Goal: Task Accomplishment & Management: Use online tool/utility

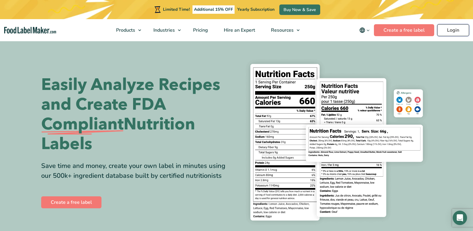
click at [459, 28] on link "Login" at bounding box center [454, 30] width 32 height 12
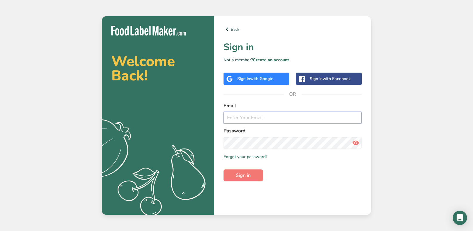
click at [266, 120] on input "email" at bounding box center [293, 118] width 138 height 12
type input "[PERSON_NAME][EMAIL_ADDRESS][DOMAIN_NAME]"
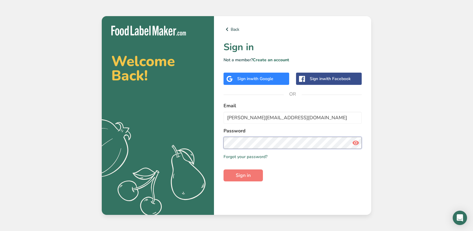
click at [224, 169] on button "Sign in" at bounding box center [243, 175] width 39 height 12
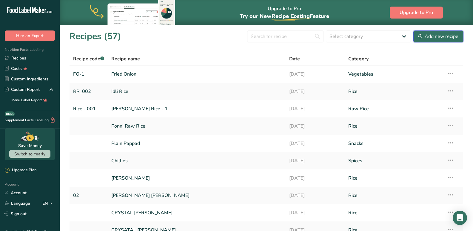
click at [434, 35] on div "Add new recipe" at bounding box center [439, 36] width 40 height 7
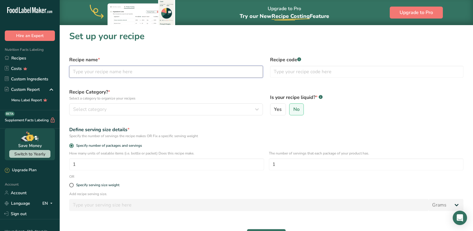
click at [96, 76] on input "text" at bounding box center [166, 72] width 194 height 12
click at [176, 46] on section "Set up your recipe Recipe name * Recipe code .a-a{fill:#347362;}.b-a{fill:#fff;…" at bounding box center [267, 143] width 414 height 237
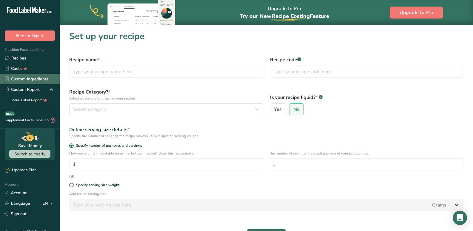
click at [27, 78] on link "Custom Ingredients" at bounding box center [30, 79] width 60 height 10
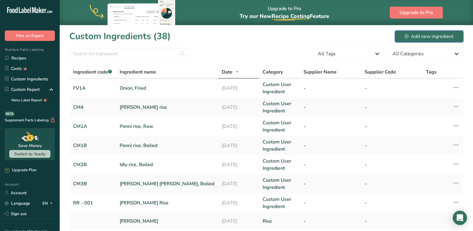
click at [431, 38] on div "Add new ingredient" at bounding box center [429, 36] width 49 height 7
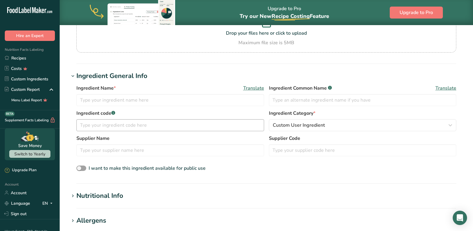
scroll to position [90, 0]
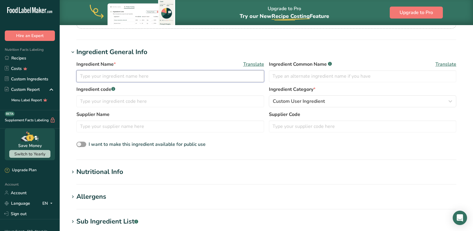
click at [135, 78] on input "text" at bounding box center [170, 76] width 188 height 12
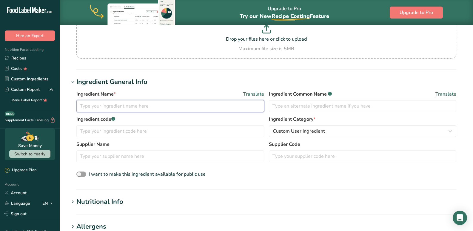
click at [89, 110] on input "text" at bounding box center [170, 106] width 188 height 12
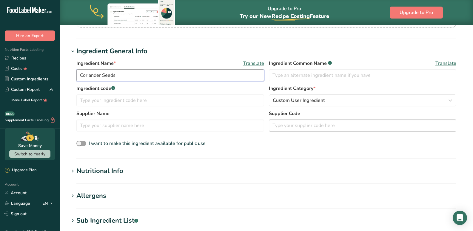
scroll to position [119, 0]
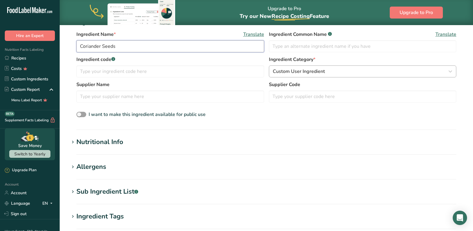
type input "Coriander Seeds"
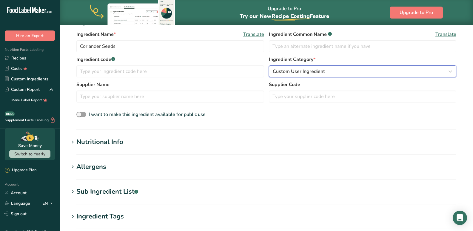
click at [306, 70] on span "Custom User Ingredient" at bounding box center [299, 71] width 52 height 7
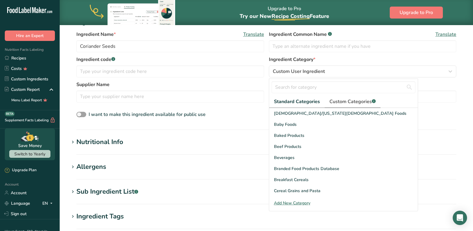
click at [341, 101] on span "Custom Categories .a-a{fill:#347362;}.b-a{fill:#fff;}" at bounding box center [353, 101] width 46 height 7
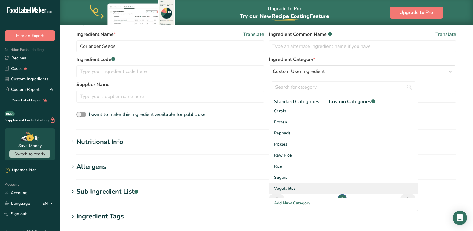
scroll to position [0, 0]
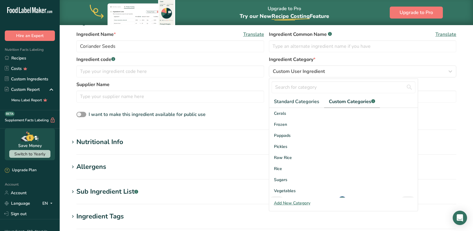
click at [288, 203] on div "Add New Category" at bounding box center [343, 203] width 149 height 6
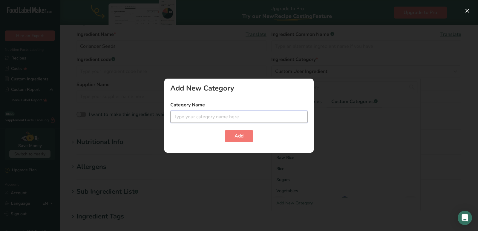
click at [210, 119] on input "text" at bounding box center [238, 117] width 137 height 12
type input "Spices"
click at [225, 130] on button "Add" at bounding box center [239, 136] width 29 height 12
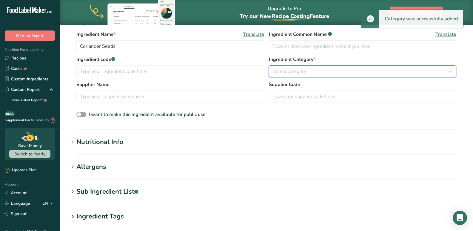
click at [316, 67] on button "Select category" at bounding box center [363, 71] width 188 height 12
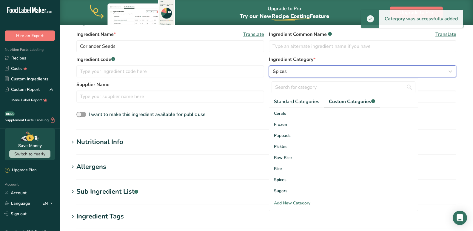
drag, startPoint x: 297, startPoint y: 66, endPoint x: 282, endPoint y: 69, distance: 15.5
click at [297, 66] on button "Spices" at bounding box center [363, 71] width 188 height 12
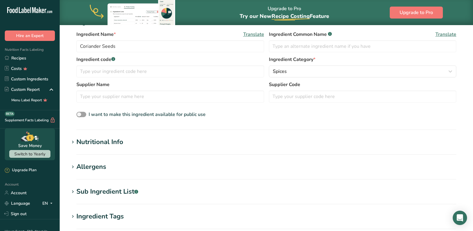
click at [94, 143] on div "Nutritional Info" at bounding box center [99, 142] width 47 height 10
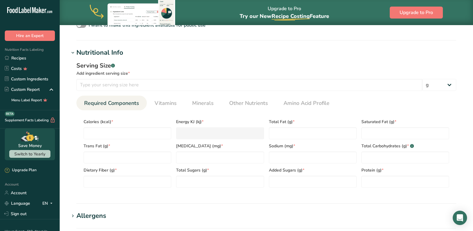
scroll to position [209, 0]
click at [109, 131] on input "number" at bounding box center [128, 133] width 88 height 12
type input "1"
type KJ "4.2"
type input "17"
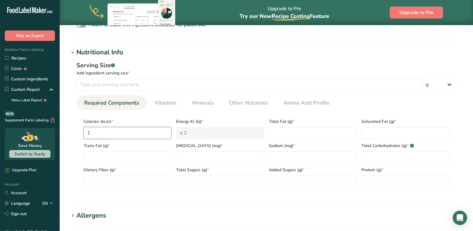
type KJ "71.1"
type input "175"
type KJ "732.2"
type input "1759"
type KJ "7359.7"
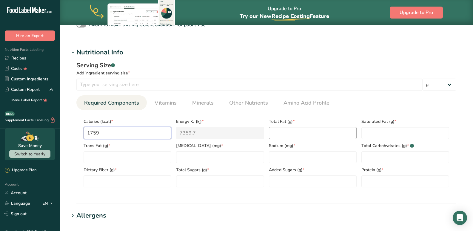
type input "1759"
click at [302, 137] on Fat "number" at bounding box center [313, 133] width 88 height 12
type Fat "17.5"
click at [377, 133] on Fat "number" at bounding box center [406, 133] width 88 height 12
type Fat "1"
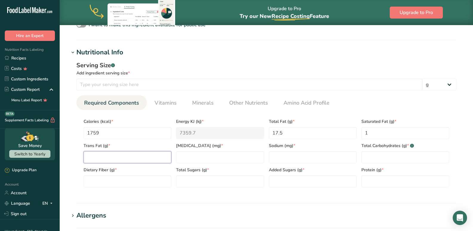
click at [104, 155] on Fat "number" at bounding box center [128, 157] width 88 height 12
type Fat "0"
click at [208, 153] on input "number" at bounding box center [220, 157] width 88 height 12
drag, startPoint x: 105, startPoint y: 134, endPoint x: 65, endPoint y: 133, distance: 40.0
click at [66, 133] on section "Add new ingredient Ingredient Spec Sheet .a-a{fill:#347362;}.b-a{fill:#fff;} Up…" at bounding box center [267, 98] width 414 height 565
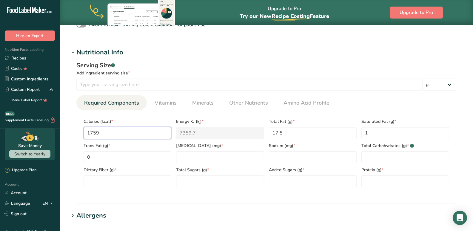
type input "4"
type KJ "16.7"
type input "42"
type KJ "175.7"
type input "420"
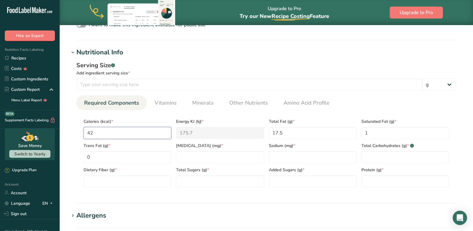
type KJ "1757.3"
type input "420"
click at [222, 170] on span "Total Sugars (g) *" at bounding box center [220, 170] width 88 height 6
click at [203, 156] on input "number" at bounding box center [220, 157] width 88 height 12
type input "0"
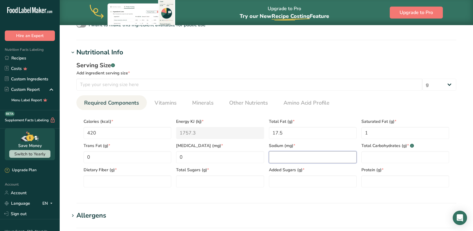
click at [318, 158] on input "number" at bounding box center [313, 157] width 88 height 12
type input "35"
click at [381, 154] on Carbohydrates "number" at bounding box center [406, 157] width 88 height 12
type Carbohydrates "55"
click at [102, 85] on input "number" at bounding box center [249, 85] width 346 height 12
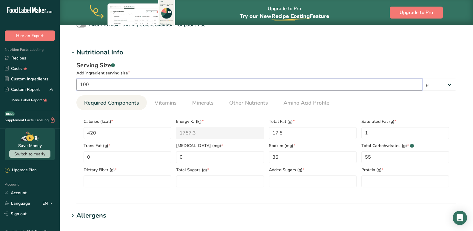
type input "100"
click at [94, 192] on div "Serving Size .a-a{fill:#347362;}.b-a{fill:#fff;} Add ingredient serving size * …" at bounding box center [266, 126] width 394 height 138
click at [98, 181] on Fiber "number" at bounding box center [128, 181] width 88 height 12
type Fiber "44.8"
click at [191, 176] on Sugars "number" at bounding box center [220, 181] width 88 height 12
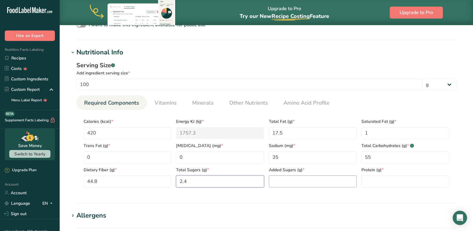
type Sugars "2.4"
click at [276, 182] on Sugars "number" at bounding box center [313, 181] width 88 height 12
type Sugars "0"
click at [369, 182] on input "number" at bounding box center [406, 181] width 88 height 12
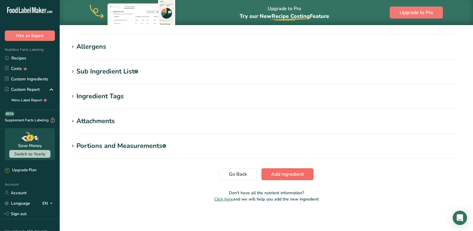
type input "10.7"
click at [288, 171] on span "Add ingredient" at bounding box center [287, 174] width 33 height 7
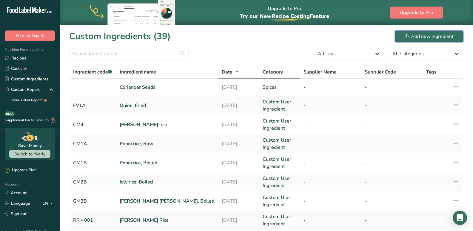
drag, startPoint x: 429, startPoint y: 38, endPoint x: 260, endPoint y: 67, distance: 171.4
click at [429, 38] on div "Add new ingredient" at bounding box center [429, 36] width 49 height 7
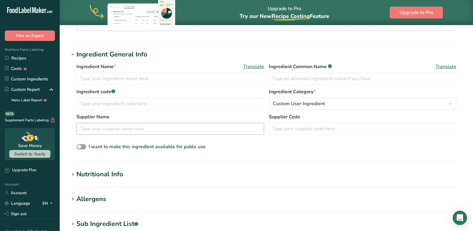
scroll to position [90, 0]
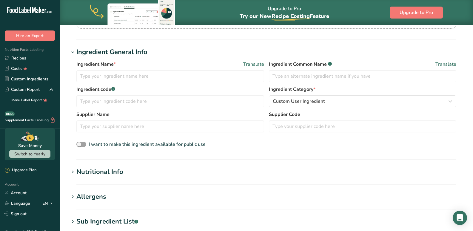
click at [181, 82] on div "Ingredient Name * Translate Ingredient Common Name .a-a{fill:#347362;}.b-a{fill…" at bounding box center [266, 73] width 380 height 25
click at [179, 79] on input "text" at bounding box center [170, 76] width 188 height 12
type input "Cumin Seeds"
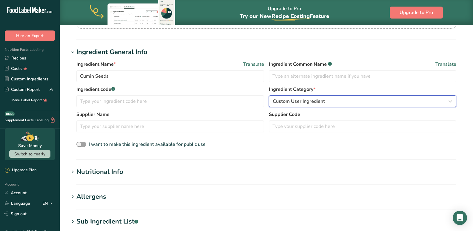
click at [300, 98] on span "Custom User Ingredient" at bounding box center [299, 101] width 52 height 7
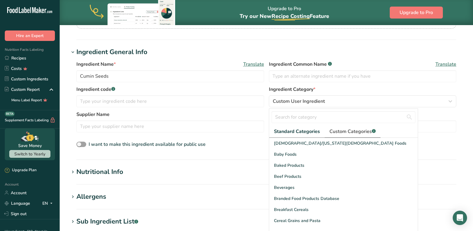
click at [346, 133] on span "Custom Categories .a-a{fill:#347362;}.b-a{fill:#fff;}" at bounding box center [353, 131] width 46 height 7
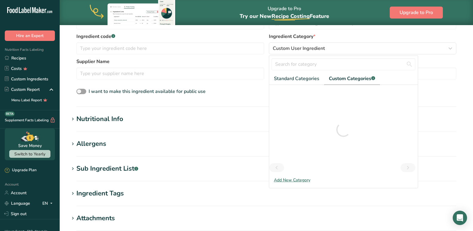
scroll to position [149, 0]
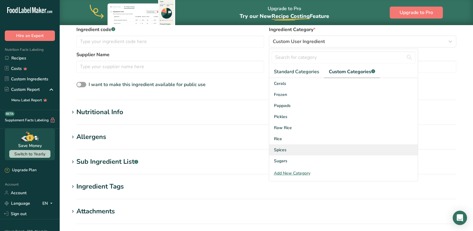
click at [280, 151] on span "Spices" at bounding box center [280, 150] width 13 height 6
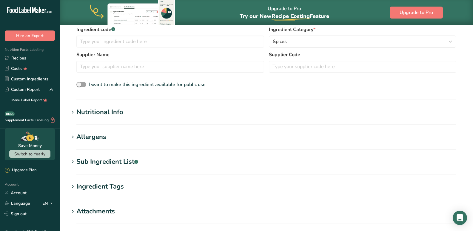
click at [85, 110] on div "Nutritional Info" at bounding box center [99, 112] width 47 height 10
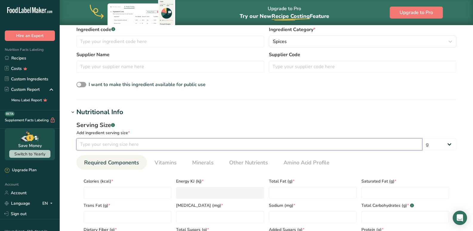
click at [97, 147] on input "number" at bounding box center [249, 144] width 346 height 12
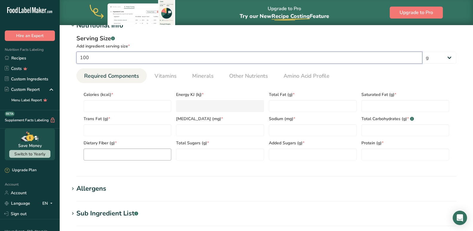
scroll to position [239, 0]
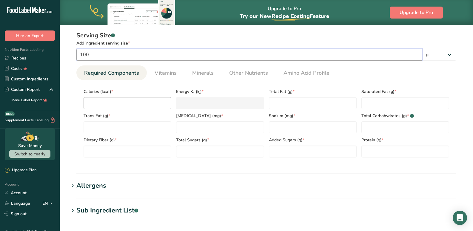
type input "100"
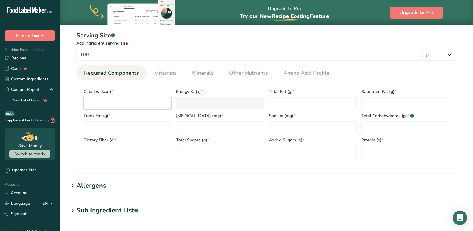
click at [119, 105] on input "number" at bounding box center [128, 103] width 88 height 12
type input "3"
type KJ "12.6"
type input "38"
type KJ "159"
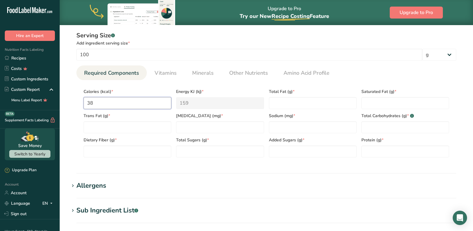
type input "382"
type KJ "1598.3"
type input "382"
click at [287, 109] on Fat "number" at bounding box center [313, 103] width 88 height 12
type Fat "16.6"
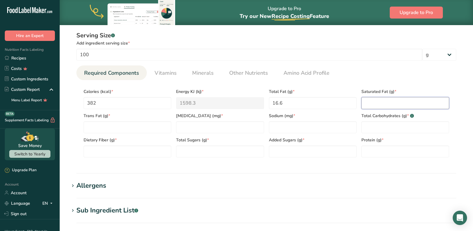
click at [380, 104] on Fat "number" at bounding box center [406, 103] width 88 height 12
type Fat "1.5"
click at [122, 120] on div "Trans Fat (g) *" at bounding box center [127, 121] width 93 height 24
click at [118, 129] on Fat "number" at bounding box center [128, 127] width 88 height 12
type Fat "0"
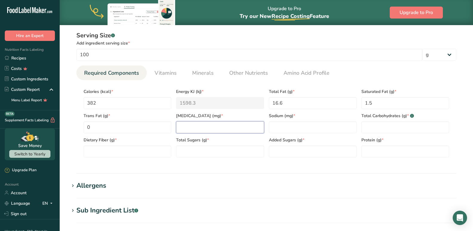
click at [188, 130] on input "number" at bounding box center [220, 127] width 88 height 12
type input "0"
click at [316, 128] on input "number" at bounding box center [313, 127] width 88 height 12
type input "125"
click at [396, 123] on Carbohydrates "number" at bounding box center [406, 127] width 88 height 12
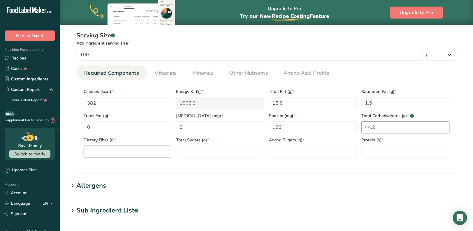
type Carbohydrates "44.2"
click at [114, 146] on Fiber "number" at bounding box center [128, 151] width 88 height 12
type Fiber "30.4"
click at [200, 151] on Sugars "number" at bounding box center [220, 151] width 88 height 12
type Sugars "1.3"
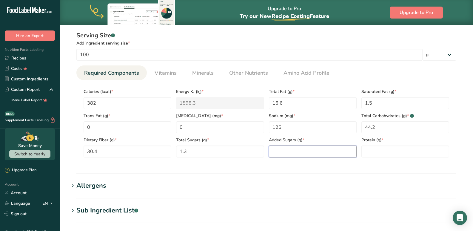
click at [301, 152] on Sugars "number" at bounding box center [313, 151] width 88 height 12
type Sugars "0"
click at [389, 151] on input "number" at bounding box center [406, 151] width 88 height 12
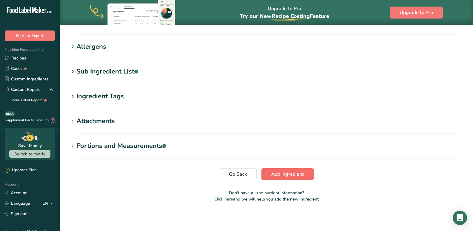
type input "13.9"
click at [277, 173] on span "Add ingredient" at bounding box center [287, 174] width 33 height 7
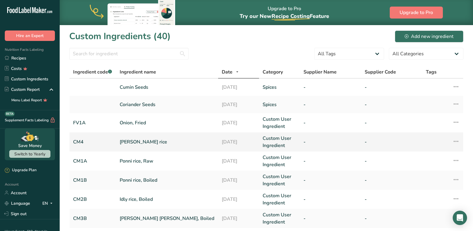
drag, startPoint x: 136, startPoint y: 89, endPoint x: 174, endPoint y: 151, distance: 73.0
click at [136, 89] on link "Cumin Seeds" at bounding box center [167, 87] width 95 height 7
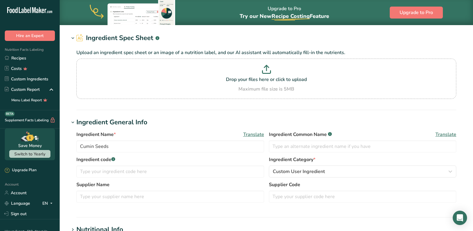
scroll to position [60, 0]
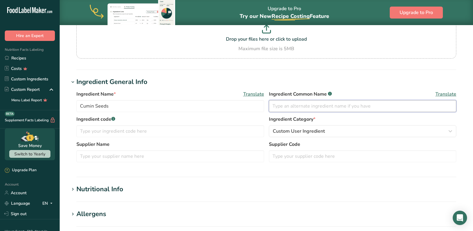
click at [291, 107] on input "text" at bounding box center [363, 106] width 188 height 12
click at [142, 132] on input "text" at bounding box center [170, 131] width 188 height 12
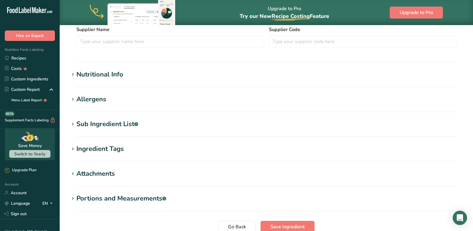
scroll to position [227, 0]
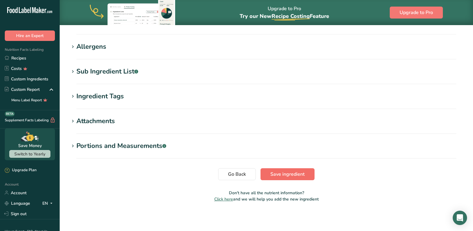
type input "02"
click at [292, 175] on span "Save ingredient" at bounding box center [288, 174] width 34 height 7
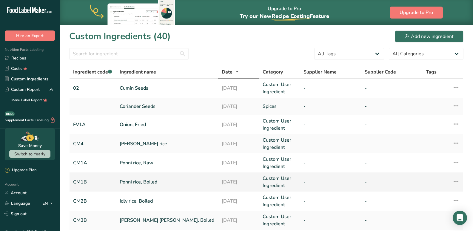
scroll to position [175, 0]
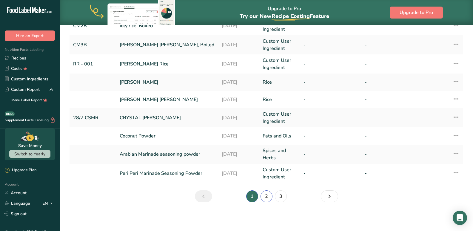
click at [262, 194] on link "2" at bounding box center [267, 196] width 12 height 12
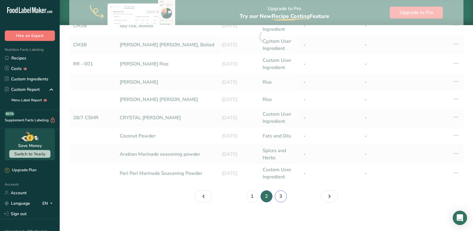
click at [283, 197] on link "3" at bounding box center [281, 196] width 12 height 12
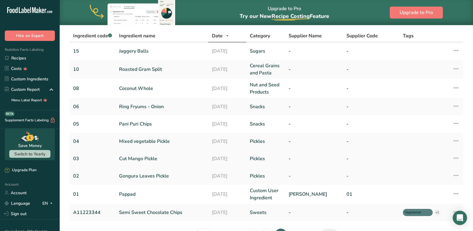
scroll to position [74, 0]
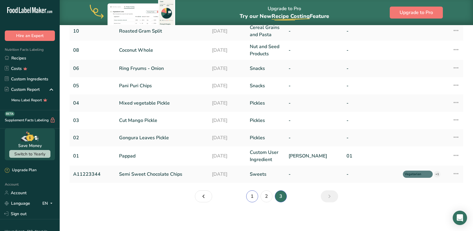
click at [252, 195] on link "1" at bounding box center [252, 196] width 12 height 12
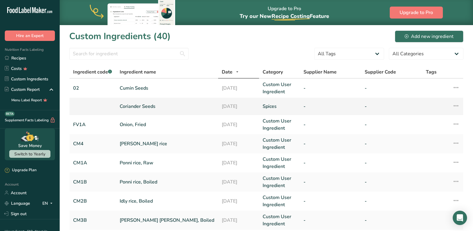
click at [132, 107] on link "Coriander Seeds" at bounding box center [167, 106] width 95 height 7
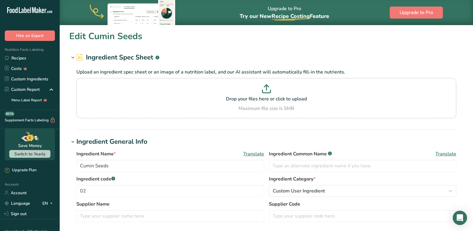
type input "Coriander Seeds"
click at [94, 192] on input "text" at bounding box center [170, 191] width 188 height 12
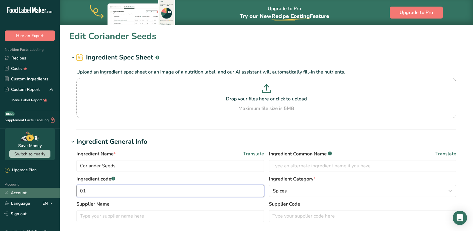
drag, startPoint x: 102, startPoint y: 191, endPoint x: 44, endPoint y: 192, distance: 58.0
click at [44, 192] on div ".a-20{fill:#fff;} Hire an Expert Nutrition Facts Labeling Recipes Costs Custom …" at bounding box center [236, 229] width 473 height 458
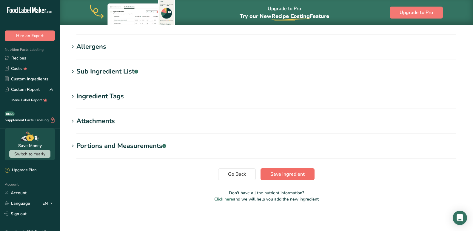
type input "ASS - 01"
click at [277, 173] on span "Save ingredient" at bounding box center [288, 174] width 34 height 7
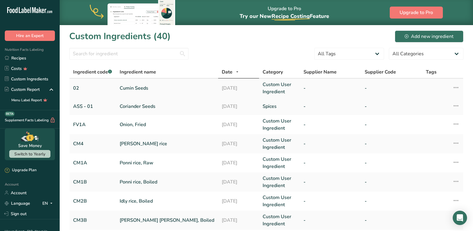
click at [77, 87] on link "02" at bounding box center [92, 88] width 39 height 7
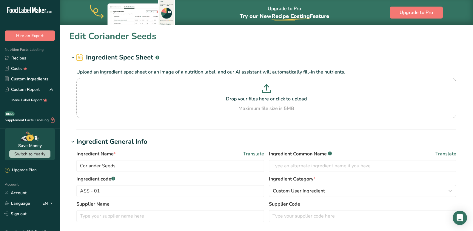
scroll to position [60, 0]
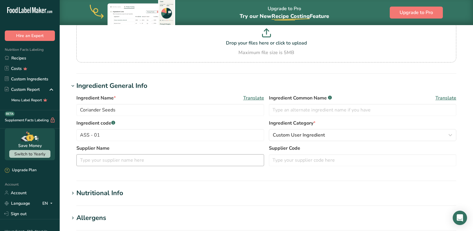
type input "Cumin Seeds"
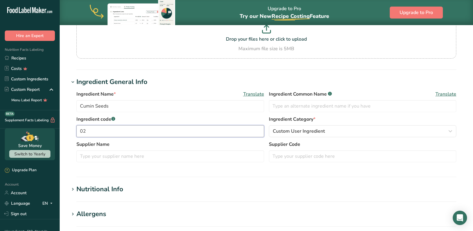
drag, startPoint x: 100, startPoint y: 134, endPoint x: 69, endPoint y: 135, distance: 31.4
click at [69, 135] on section "Edit Cumin Seeds Ingredient Spec Sheet .a-a{fill:#347362;}.b-a{fill:#fff;} Uplo…" at bounding box center [267, 172] width 414 height 414
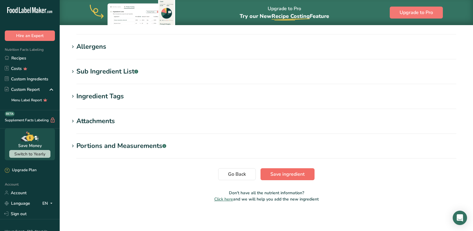
type input "ASS- 02"
click at [275, 174] on span "Save ingredient" at bounding box center [288, 174] width 34 height 7
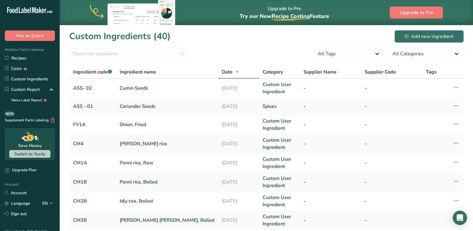
click at [417, 36] on div "Add new ingredient" at bounding box center [429, 36] width 49 height 7
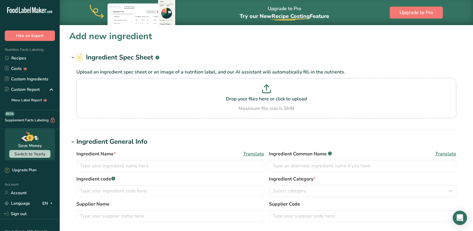
scroll to position [60, 0]
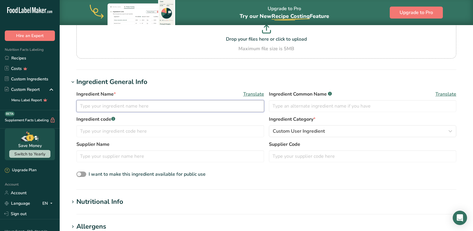
click at [98, 108] on input "text" at bounding box center [170, 106] width 188 height 12
type input "Fenugreek Seeds"
click at [116, 161] on input "text" at bounding box center [170, 156] width 188 height 12
type input "ASS - 03"
click at [303, 125] on div "Ingredient Category * Custom User Ingredient Standard Categories Custom Categor…" at bounding box center [363, 127] width 188 height 22
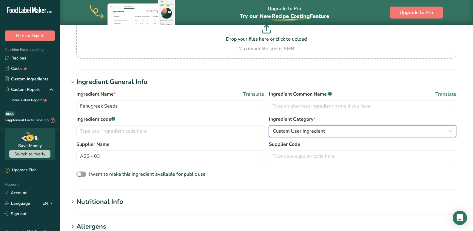
click at [306, 133] on span "Custom User Ingredient" at bounding box center [299, 131] width 52 height 7
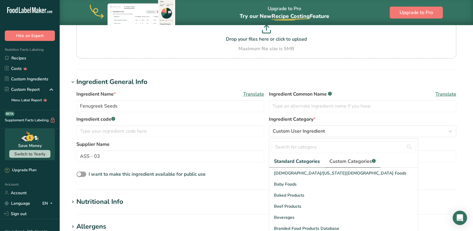
click at [343, 161] on span "Custom Categories .a-a{fill:#347362;}.b-a{fill:#fff;}" at bounding box center [353, 161] width 46 height 7
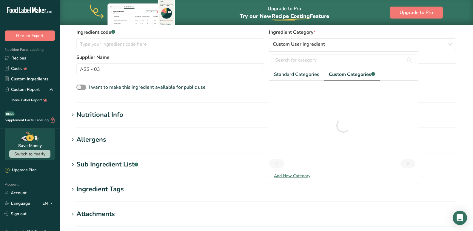
scroll to position [149, 0]
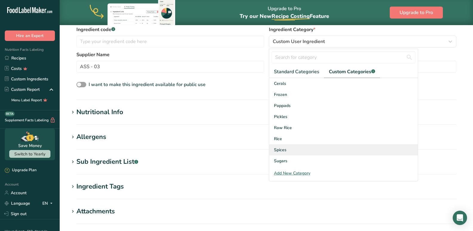
click at [294, 147] on div "Spices" at bounding box center [343, 149] width 149 height 11
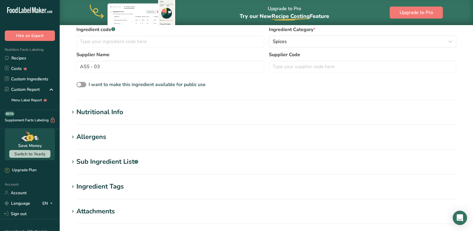
click at [87, 118] on section "Nutritional Info Serving Size .a-a{fill:#347362;}.b-a{fill:#fff;} Add ingredien…" at bounding box center [266, 116] width 394 height 18
click at [90, 113] on div "Nutritional Info" at bounding box center [99, 112] width 47 height 10
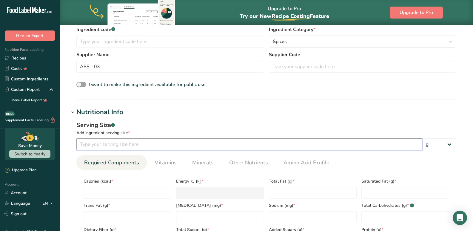
click at [104, 144] on input "number" at bounding box center [249, 144] width 346 height 12
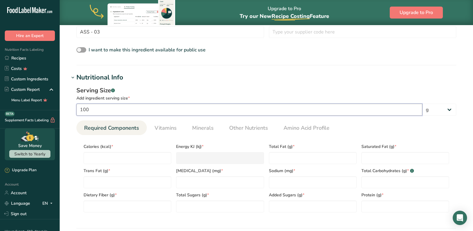
scroll to position [239, 0]
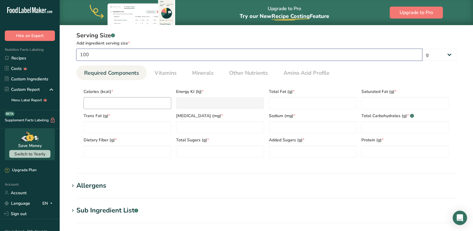
type input "100"
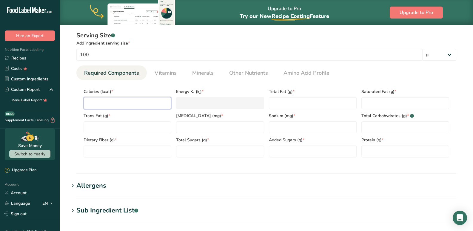
click at [97, 102] on input "number" at bounding box center [128, 103] width 88 height 12
click at [215, 167] on section "Nutritional Info Serving Size .a-a{fill:#347362;}.b-a{fill:#fff;} Add ingredien…" at bounding box center [266, 96] width 394 height 156
click at [105, 103] on input "number" at bounding box center [128, 103] width 88 height 12
type input "3"
type KJ "12.6"
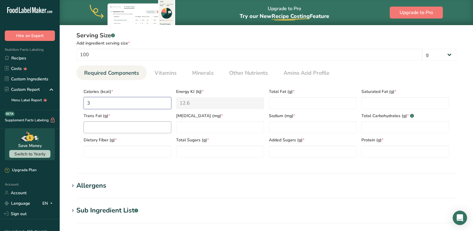
type input "39"
type KJ "163.2"
type input "393"
type KJ "1644.3"
type input "393"
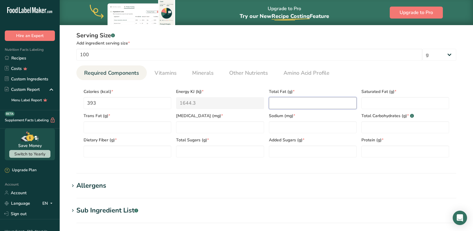
click at [301, 98] on Fat "number" at bounding box center [313, 103] width 88 height 12
type Fat "6.4"
click at [382, 99] on Fat "number" at bounding box center [406, 103] width 88 height 12
type Fat "1.5"
click at [143, 125] on Fat "number" at bounding box center [128, 127] width 88 height 12
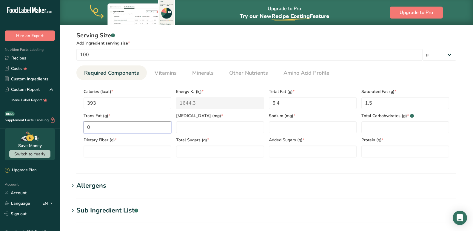
type Fat "0"
click at [212, 134] on div "Total Sugars (g) *" at bounding box center [220, 145] width 93 height 24
click at [210, 129] on input "number" at bounding box center [220, 127] width 88 height 12
type input "0"
click at [290, 129] on input "number" at bounding box center [313, 127] width 88 height 12
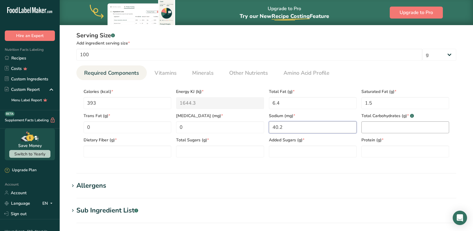
type input "40.2"
click at [381, 127] on Carbohydrates "number" at bounding box center [406, 127] width 88 height 12
type Carbohydrates "58.4"
click at [109, 153] on Fiber "number" at bounding box center [128, 151] width 88 height 12
type Fiber "47.6"
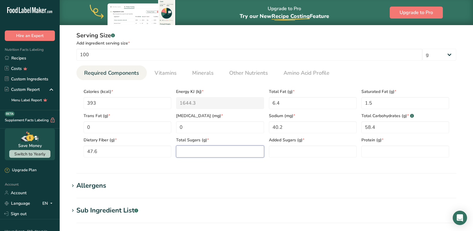
click at [205, 153] on Sugars "number" at bounding box center [220, 151] width 88 height 12
type Sugars "1.5"
click at [277, 150] on Sugars "number" at bounding box center [313, 151] width 88 height 12
type Sugars "0"
click at [388, 156] on input "number" at bounding box center [406, 151] width 88 height 12
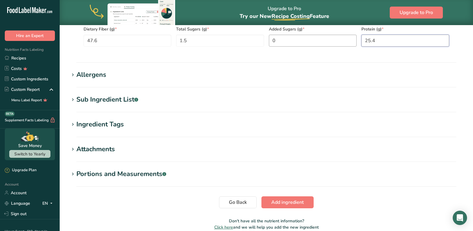
scroll to position [358, 0]
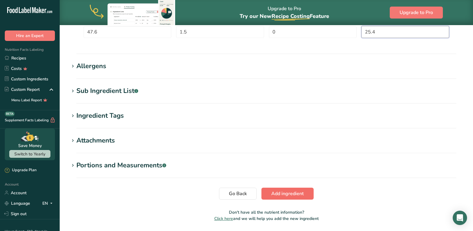
type input "25.4"
click at [293, 194] on span "Add ingredient" at bounding box center [287, 193] width 33 height 7
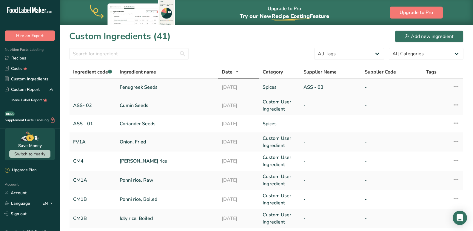
click at [312, 86] on link "ASS - 03" at bounding box center [331, 87] width 54 height 7
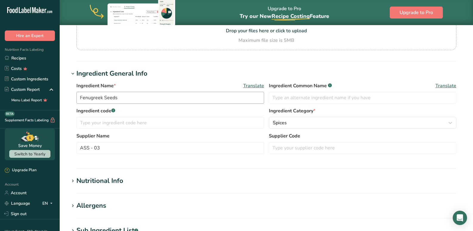
scroll to position [149, 0]
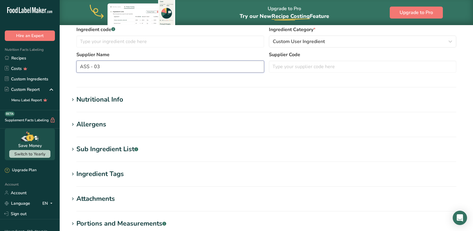
drag, startPoint x: 114, startPoint y: 66, endPoint x: 65, endPoint y: 59, distance: 49.2
click at [65, 59] on section "Edit Fenugreek Seeds Ingredient Spec Sheet .a-a{fill:#347362;}.b-a{fill:#fff;} …" at bounding box center [267, 82] width 414 height 414
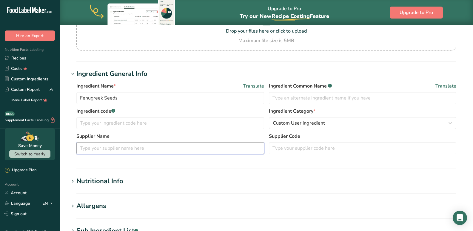
scroll to position [60, 0]
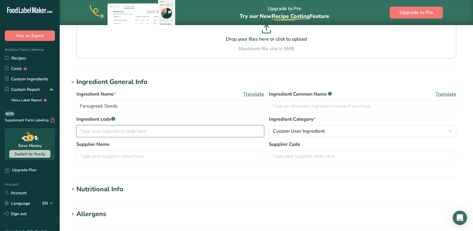
click at [98, 136] on input "text" at bounding box center [170, 131] width 188 height 12
paste input "ASS - 03"
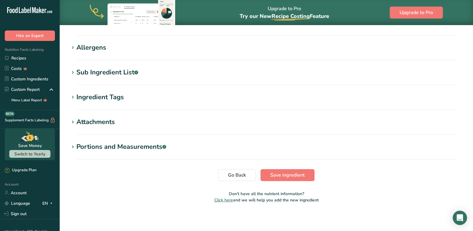
scroll to position [227, 0]
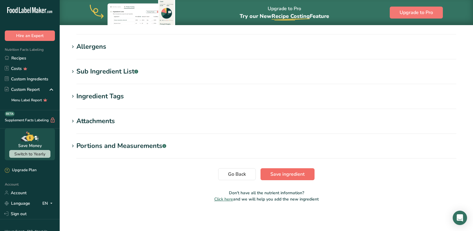
type input "ASS - 03"
click at [275, 176] on span "Save ingredient" at bounding box center [288, 174] width 34 height 7
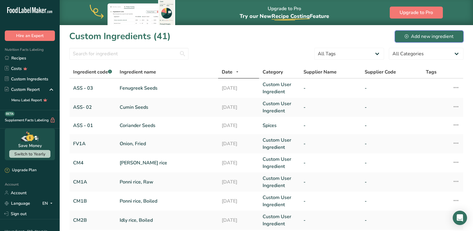
click at [446, 34] on div "Add new ingredient" at bounding box center [429, 36] width 49 height 7
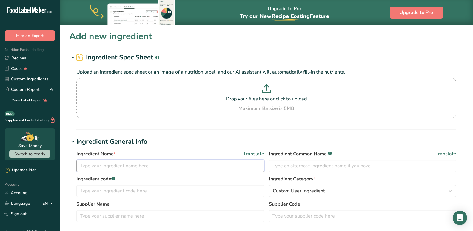
click at [118, 170] on input "text" at bounding box center [170, 166] width 188 height 12
paste input "Fennel Seeds"
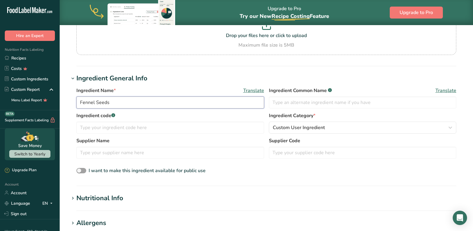
scroll to position [90, 0]
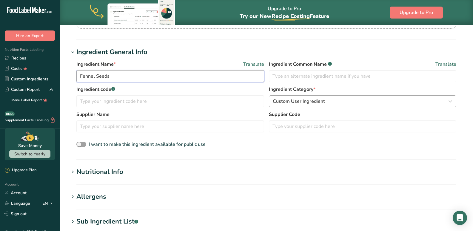
type input "Fennel Seeds"
click at [347, 101] on div "Custom User Ingredient" at bounding box center [361, 101] width 176 height 7
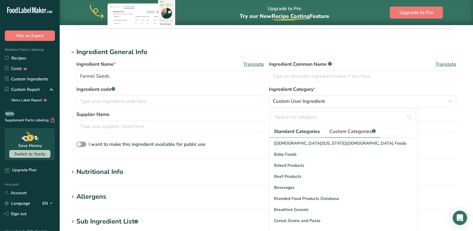
click at [342, 133] on span "Custom Categories .a-a{fill:#347362;}.b-a{fill:#fff;}" at bounding box center [353, 131] width 46 height 7
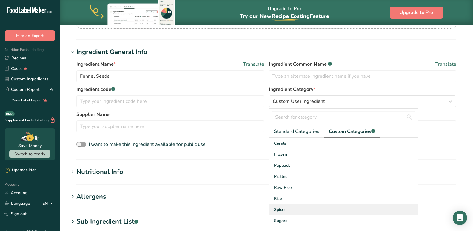
click at [284, 209] on span "Spices" at bounding box center [280, 209] width 13 height 6
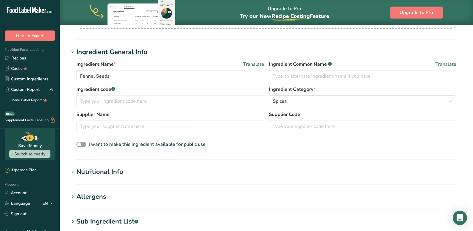
click at [94, 170] on div "Nutritional Info" at bounding box center [99, 172] width 47 height 10
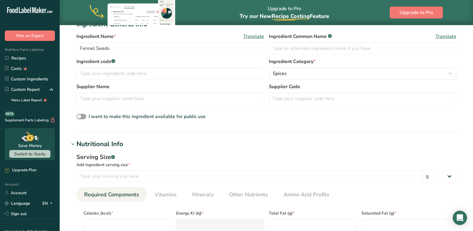
scroll to position [149, 0]
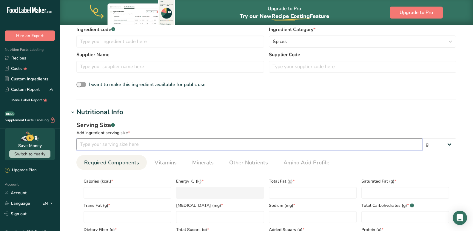
click at [99, 149] on input "number" at bounding box center [249, 144] width 346 height 12
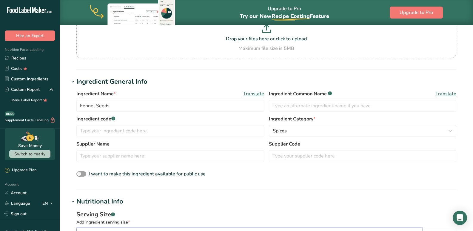
scroll to position [60, 0]
type input "100"
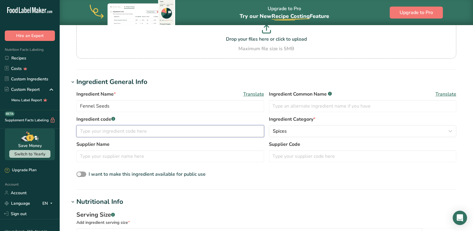
click at [108, 132] on input "text" at bounding box center [170, 131] width 188 height 12
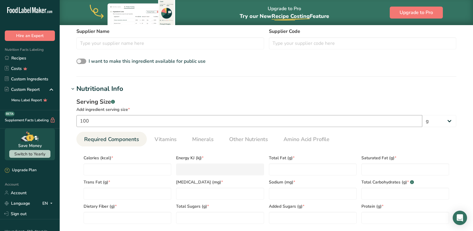
scroll to position [209, 0]
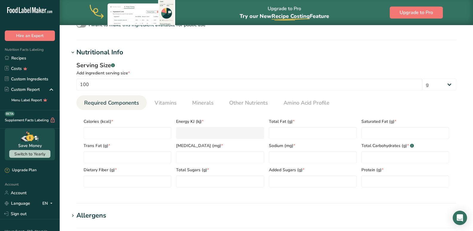
type input "ASS -04"
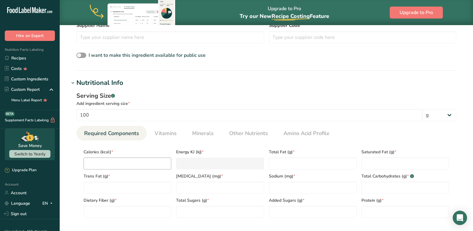
scroll to position [179, 0]
click at [117, 162] on input "number" at bounding box center [128, 163] width 88 height 12
type input "0"
type KJ "0"
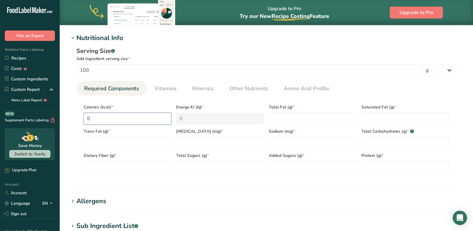
scroll to position [269, 0]
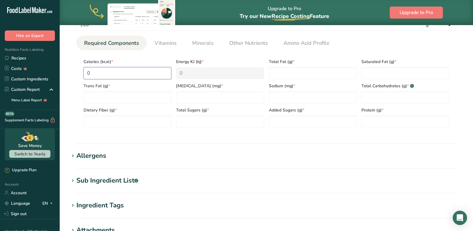
drag, startPoint x: 118, startPoint y: 75, endPoint x: 88, endPoint y: 73, distance: 30.0
click at [88, 73] on input "0" at bounding box center [128, 73] width 88 height 12
type input "4"
type KJ "16.7"
type input "40"
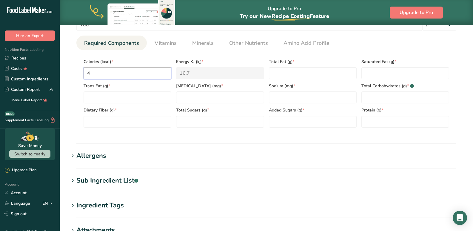
type KJ "167.4"
type input "405"
type KJ "1694.5"
type input "405"
click at [289, 73] on Fat "number" at bounding box center [313, 73] width 88 height 12
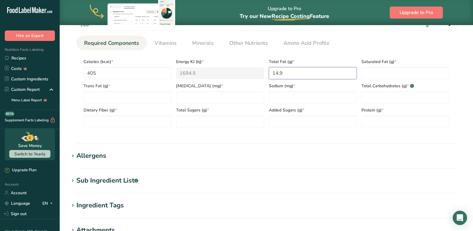
type Fat "14.9"
click at [361, 73] on div "Saturated Fat (g) *" at bounding box center [405, 67] width 93 height 24
click at [366, 73] on Fat "number" at bounding box center [406, 73] width 88 height 12
type Fat "0.5"
click at [160, 99] on Fat "number" at bounding box center [128, 97] width 88 height 12
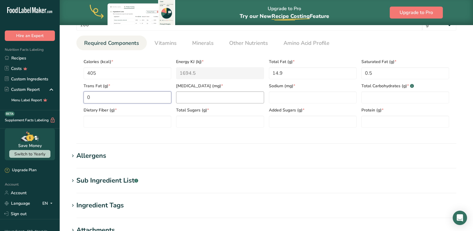
type Fat "0"
click at [205, 100] on input "number" at bounding box center [220, 97] width 88 height 12
type input "0"
click at [267, 99] on div "Sodium (mg) *" at bounding box center [313, 91] width 93 height 24
click at [278, 94] on input "number" at bounding box center [313, 97] width 88 height 12
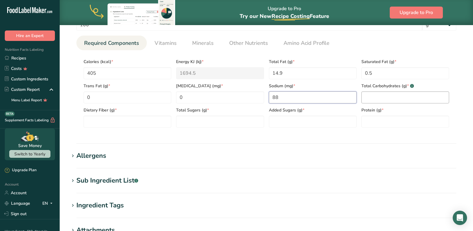
type input "88"
click at [395, 95] on Carbohydrates "number" at bounding box center [406, 97] width 88 height 12
type Carbohydrates "52"
click at [102, 117] on Fiber "number" at bounding box center [128, 122] width 88 height 12
type Fiber "39.8"
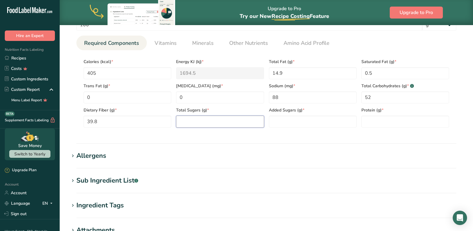
click at [204, 123] on Sugars "number" at bounding box center [220, 122] width 88 height 12
type Sugars "3.9"
click at [294, 122] on Sugars "number" at bounding box center [313, 122] width 88 height 12
type Sugars "0"
click at [380, 123] on input "number" at bounding box center [406, 122] width 88 height 12
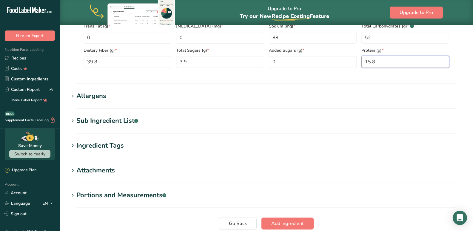
scroll to position [378, 0]
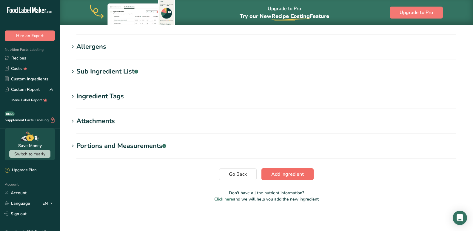
type input "15.8"
click at [294, 172] on span "Add ingredient" at bounding box center [287, 174] width 33 height 7
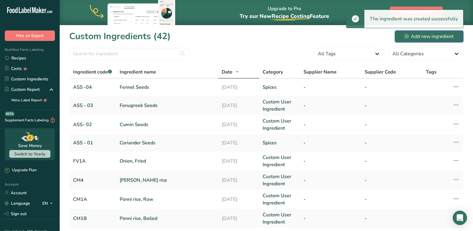
click at [427, 40] on button "Add new ingredient" at bounding box center [429, 36] width 69 height 12
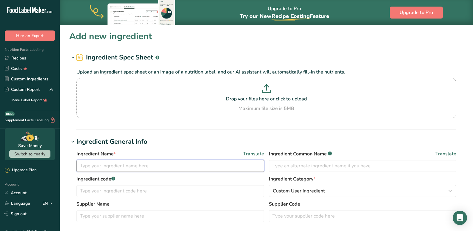
click at [122, 170] on input "text" at bounding box center [170, 166] width 188 height 12
paste input "Mustard"
type input "Mustard"
click at [98, 190] on input "text" at bounding box center [170, 191] width 188 height 12
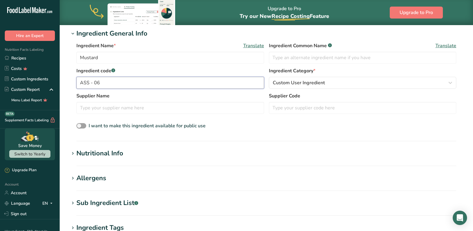
scroll to position [119, 0]
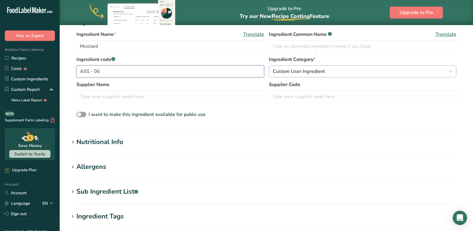
type input "ASS - 06"
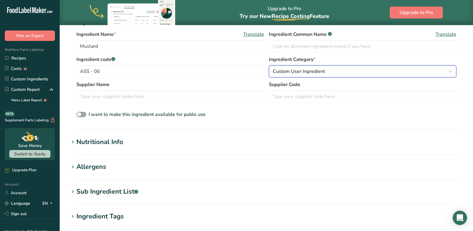
click at [344, 74] on div "Custom User Ingredient" at bounding box center [361, 71] width 176 height 7
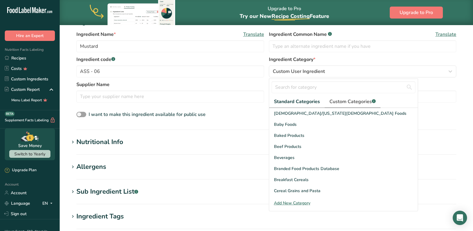
click at [341, 100] on span "Custom Categories .a-a{fill:#347362;}.b-a{fill:#fff;}" at bounding box center [353, 101] width 46 height 7
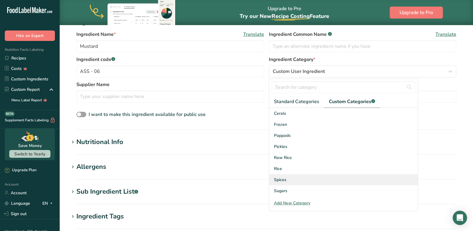
click at [286, 178] on span "Spices" at bounding box center [280, 179] width 13 height 6
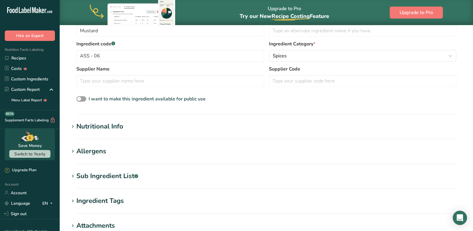
scroll to position [149, 0]
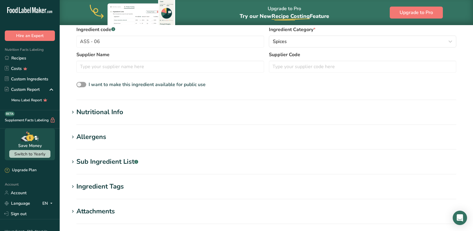
click at [127, 115] on h1 "Nutritional Info" at bounding box center [266, 112] width 394 height 10
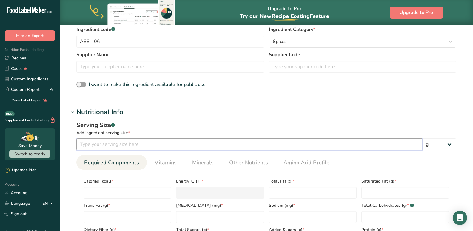
click at [98, 145] on input "number" at bounding box center [249, 144] width 346 height 12
type input "100"
click at [90, 197] on input "number" at bounding box center [128, 193] width 88 height 12
type input "0"
type KJ "0"
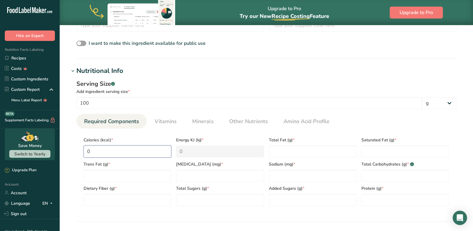
scroll to position [209, 0]
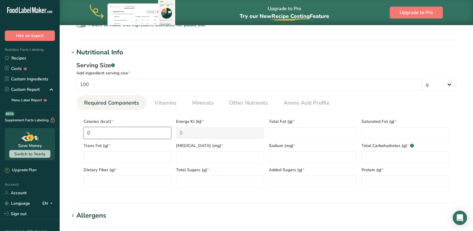
type input "0"
type input "5"
type KJ "20.9"
type input "54"
type KJ "225.9"
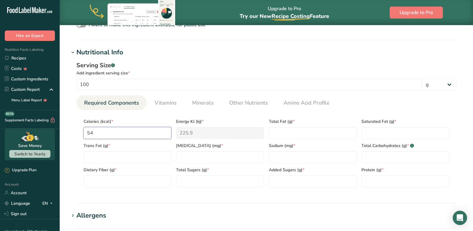
type input "543"
type KJ "2271.9"
type input "543"
click at [274, 135] on Fat "number" at bounding box center [313, 133] width 88 height 12
type Fat "36.2"
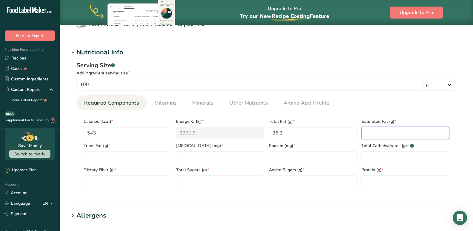
click at [364, 132] on Fat "number" at bounding box center [406, 133] width 88 height 12
type Fat "2"
click at [98, 153] on Fat "number" at bounding box center [128, 157] width 88 height 12
type Fat "0"
click at [196, 154] on input "number" at bounding box center [220, 157] width 88 height 12
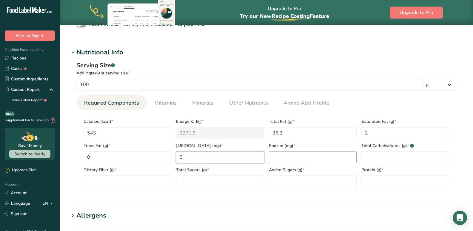
type input "0"
click at [296, 157] on input "number" at bounding box center [313, 157] width 88 height 12
type input "13"
click at [370, 156] on Carbohydrates "number" at bounding box center [406, 157] width 88 height 12
type Carbohydrates "28.1"
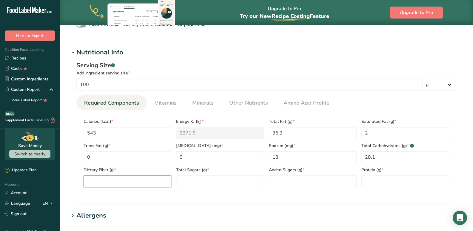
click at [99, 179] on Fiber "number" at bounding box center [128, 181] width 88 height 12
type Fiber "12.2"
click at [216, 181] on Sugars "number" at bounding box center [220, 181] width 88 height 12
type Sugars "2"
click at [298, 182] on Sugars "number" at bounding box center [313, 181] width 88 height 12
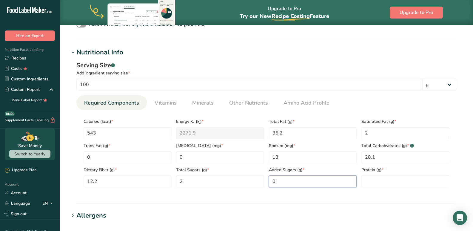
type Sugars "0"
click at [382, 175] on div "Protein (g) *" at bounding box center [405, 175] width 93 height 24
click at [389, 181] on input "number" at bounding box center [406, 181] width 88 height 12
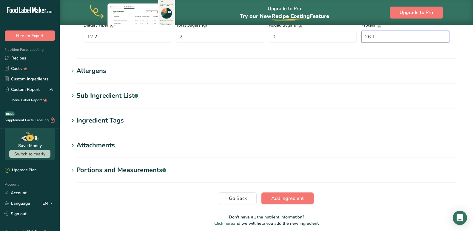
scroll to position [378, 0]
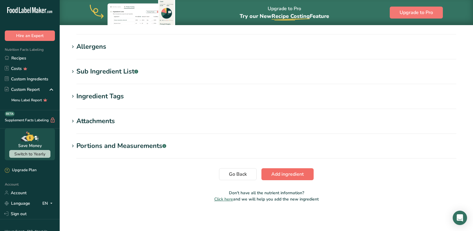
type input "26.1"
click at [268, 179] on button "Add ingredient" at bounding box center [288, 174] width 52 height 12
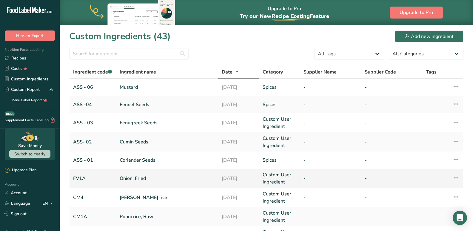
drag, startPoint x: 89, startPoint y: 88, endPoint x: 121, endPoint y: 185, distance: 101.2
click at [89, 88] on link "ASS - 06" at bounding box center [92, 87] width 39 height 7
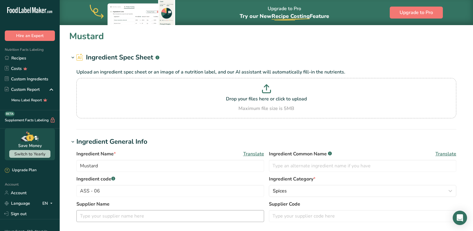
type input "Mustard"
click at [117, 196] on input "ASS - 06" at bounding box center [170, 191] width 188 height 12
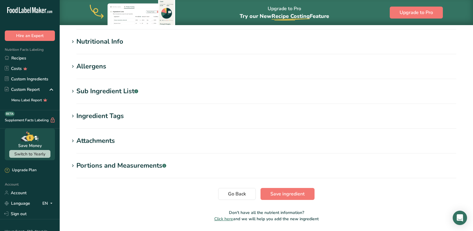
scroll to position [227, 0]
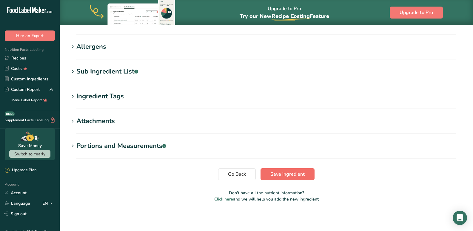
type input "ASS - 05"
click at [277, 174] on span "Save ingredient" at bounding box center [288, 174] width 34 height 7
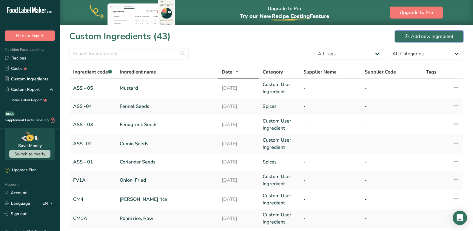
click at [450, 36] on div "Add new ingredient" at bounding box center [429, 36] width 49 height 7
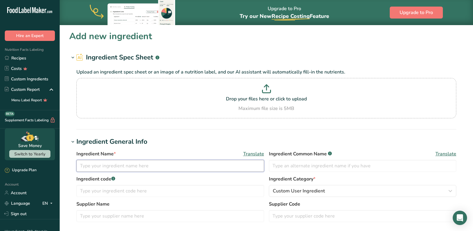
click at [127, 166] on input "text" at bounding box center [170, 166] width 188 height 12
paste input "Black Pepper"
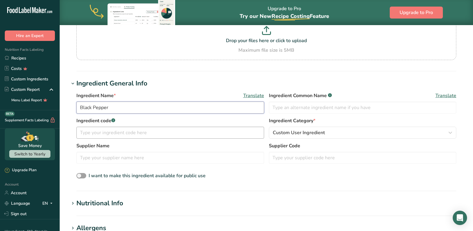
scroll to position [60, 0]
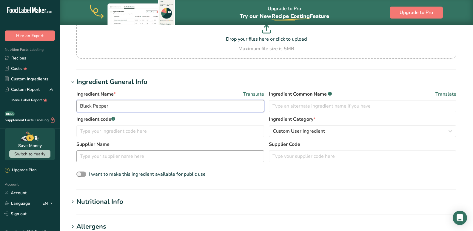
type input "Black Pepper"
click at [126, 155] on input "text" at bounding box center [170, 156] width 188 height 12
click at [106, 131] on input "text" at bounding box center [170, 131] width 188 height 12
type input "ASS -06"
click at [299, 132] on span "Custom User Ingredient" at bounding box center [299, 131] width 52 height 7
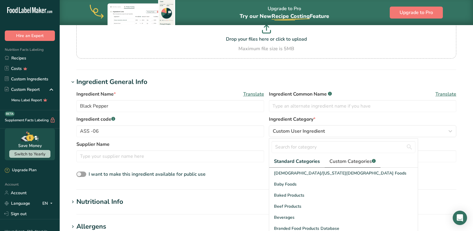
click at [335, 164] on span "Custom Categories .a-a{fill:#347362;}.b-a{fill:#fff;}" at bounding box center [353, 161] width 46 height 7
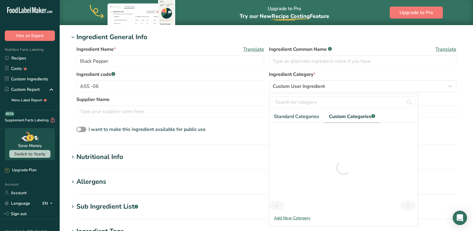
scroll to position [90, 0]
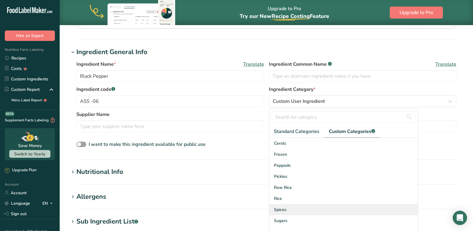
click at [290, 211] on div "Spices" at bounding box center [343, 209] width 149 height 11
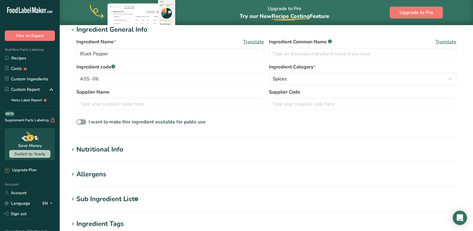
scroll to position [149, 0]
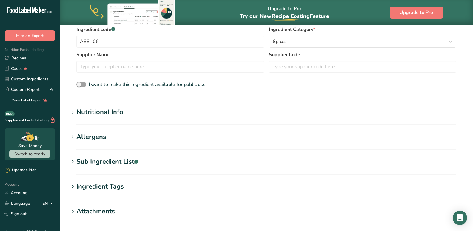
click at [115, 111] on div "Nutritional Info" at bounding box center [99, 112] width 47 height 10
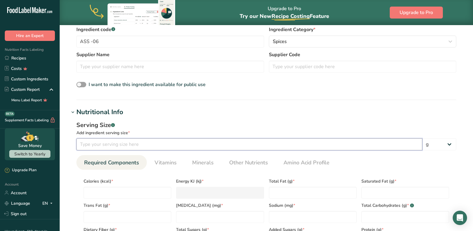
click at [109, 142] on input "number" at bounding box center [249, 144] width 346 height 12
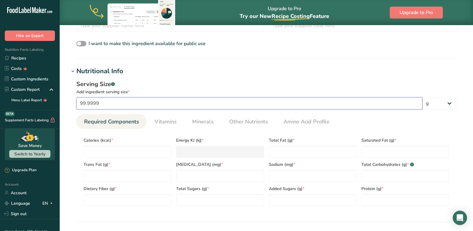
scroll to position [209, 0]
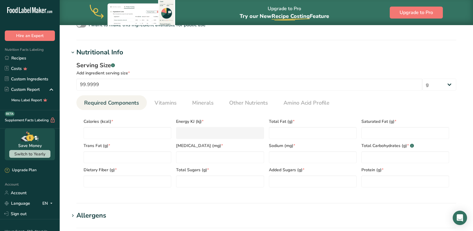
click at [126, 122] on span "Calories (kcal) *" at bounding box center [128, 121] width 88 height 6
drag, startPoint x: 110, startPoint y: 83, endPoint x: 63, endPoint y: 89, distance: 47.3
click at [63, 89] on section "Add new ingredient Ingredient Spec Sheet .a-a{fill:#347362;}.b-a{fill:#fff;} Up…" at bounding box center [267, 98] width 414 height 565
type input "100"
click at [124, 149] on div "Trans Fat (g) *" at bounding box center [127, 151] width 93 height 24
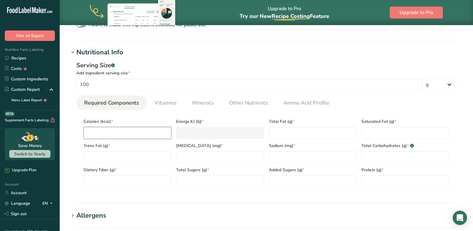
click at [101, 129] on input "number" at bounding box center [128, 133] width 88 height 12
type input "3"
type KJ "12.6"
type input "32"
type KJ "133.9"
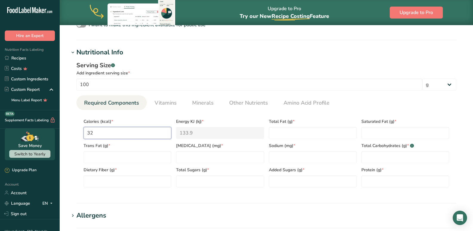
type input "327"
type KJ "1368.2"
type input "327"
click at [279, 134] on Fat "number" at bounding box center [313, 133] width 88 height 12
type Fat "3.3"
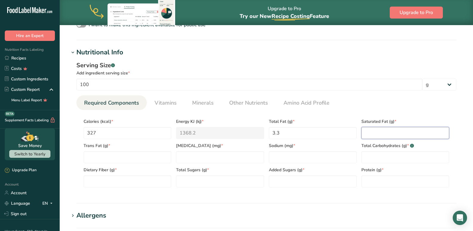
click at [384, 130] on Fat "number" at bounding box center [406, 133] width 88 height 12
type Fat "1.4"
click at [106, 153] on Fat "number" at bounding box center [128, 157] width 88 height 12
type Fat "0"
click at [212, 156] on input "number" at bounding box center [220, 157] width 88 height 12
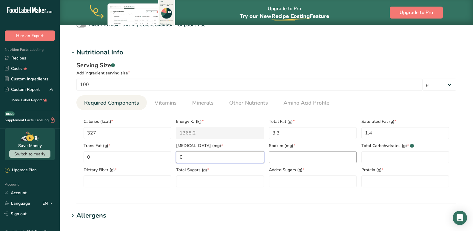
type input "0"
click at [270, 158] on input "number" at bounding box center [313, 157] width 88 height 12
type input "20"
click at [371, 153] on Carbohydrates "number" at bounding box center [406, 157] width 88 height 12
type Carbohydrates "64"
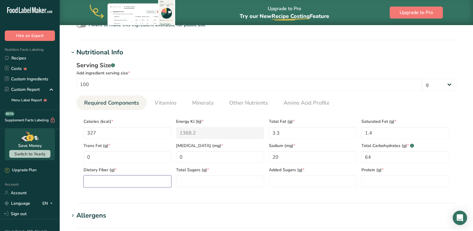
click at [110, 185] on Fiber "number" at bounding box center [128, 181] width 88 height 12
type Fiber "25"
click at [195, 179] on Sugars "number" at bounding box center [220, 181] width 88 height 12
type Sugars "0.6"
click at [293, 181] on Sugars "number" at bounding box center [313, 181] width 88 height 12
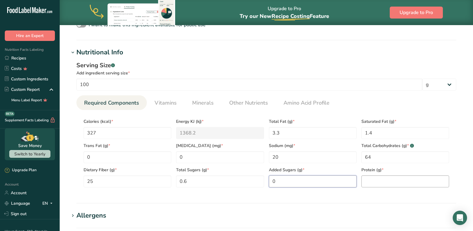
type Sugars "0"
click at [368, 180] on input "number" at bounding box center [406, 181] width 88 height 12
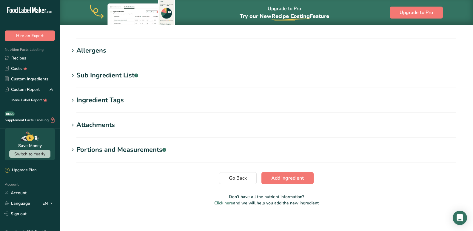
scroll to position [378, 0]
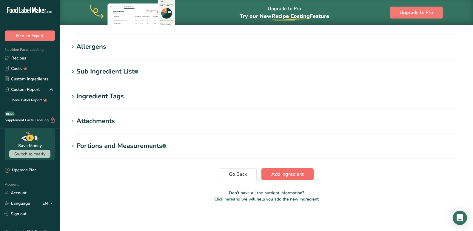
type input "10.4"
click at [284, 171] on span "Add ingredient" at bounding box center [287, 174] width 33 height 7
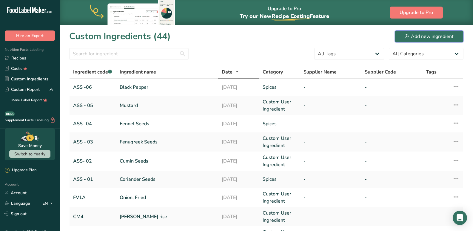
click at [428, 39] on div "Add new ingredient" at bounding box center [429, 36] width 49 height 7
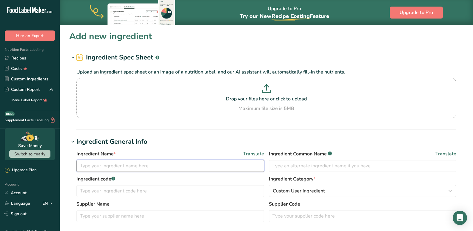
click at [128, 171] on input "text" at bounding box center [170, 166] width 188 height 12
type input "Ajwaim"
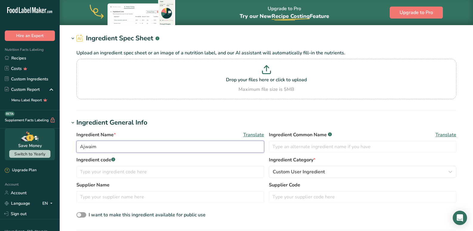
scroll to position [30, 0]
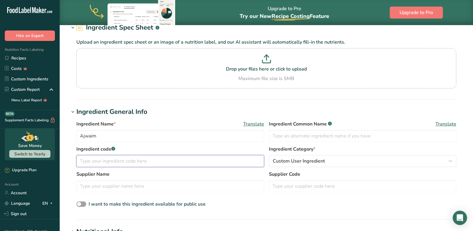
click at [120, 159] on input "text" at bounding box center [170, 161] width 188 height 12
type input "ASS - 07"
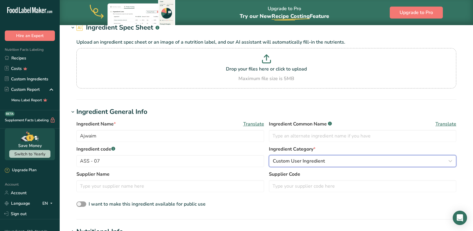
click at [281, 159] on span "Custom User Ingredient" at bounding box center [299, 160] width 52 height 7
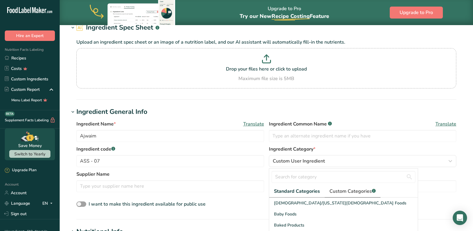
click at [344, 189] on span "Custom Categories .a-a{fill:#347362;}.b-a{fill:#fff;}" at bounding box center [353, 191] width 46 height 7
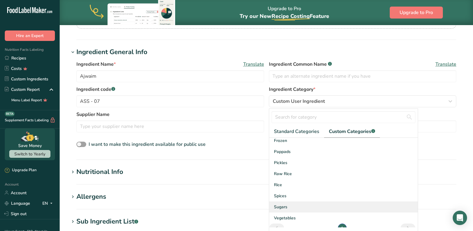
scroll to position [21, 0]
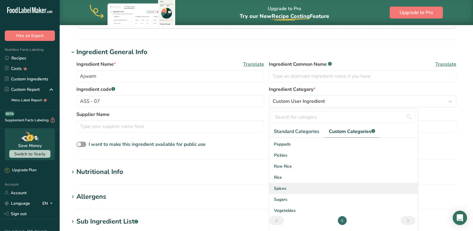
click at [281, 188] on span "Spices" at bounding box center [280, 188] width 13 height 6
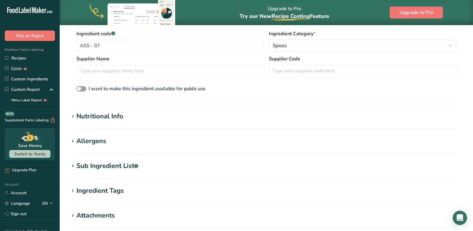
scroll to position [149, 0]
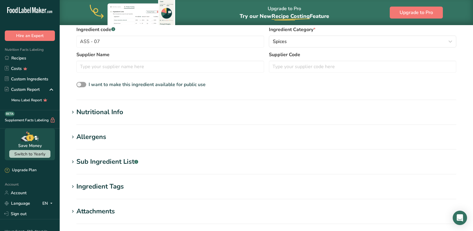
click at [117, 110] on div "Nutritional Info" at bounding box center [99, 112] width 47 height 10
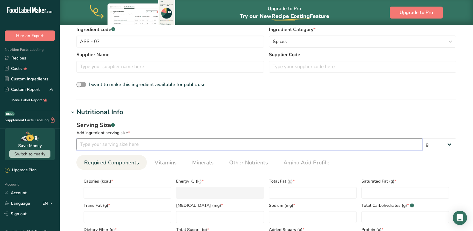
click at [109, 147] on input "number" at bounding box center [249, 144] width 346 height 12
type input "100"
click at [111, 191] on input "number" at bounding box center [128, 193] width 88 height 12
type input "3"
type KJ "12.6"
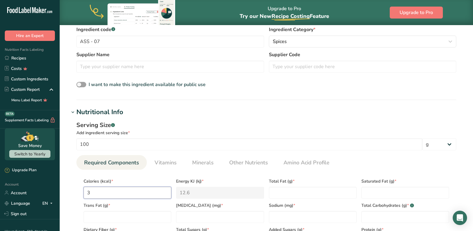
type input "35"
type KJ "146.4"
type input "353"
type KJ "1477"
type input "35"
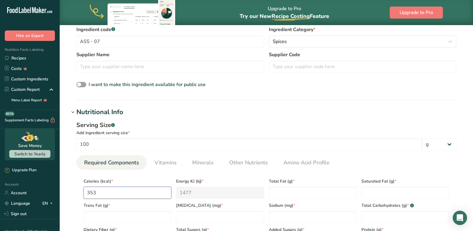
type KJ "146.4"
type input "352"
type KJ "1472.8"
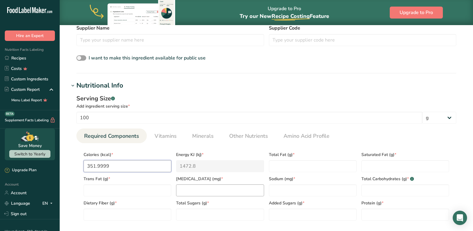
scroll to position [179, 0]
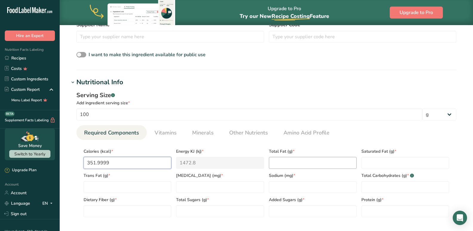
type input "351.9999"
click at [283, 162] on Fat "number" at bounding box center [313, 163] width 88 height 12
type Fat "21.1"
click at [369, 156] on div "Saturated Fat (g) *" at bounding box center [405, 157] width 93 height 24
click at [373, 163] on Fat "number" at bounding box center [406, 163] width 88 height 12
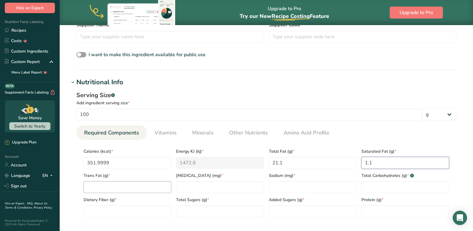
scroll to position [32, 0]
type Fat "1.1"
click at [100, 187] on Fat "number" at bounding box center [128, 187] width 88 height 12
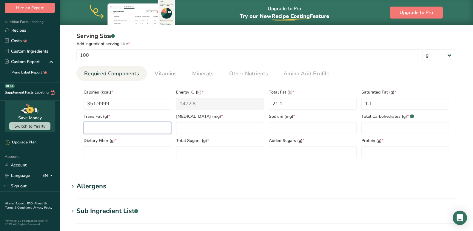
scroll to position [239, 0]
type Fat "0"
click at [196, 123] on input "number" at bounding box center [220, 127] width 88 height 12
type input "0"
click at [274, 126] on input "number" at bounding box center [313, 127] width 88 height 12
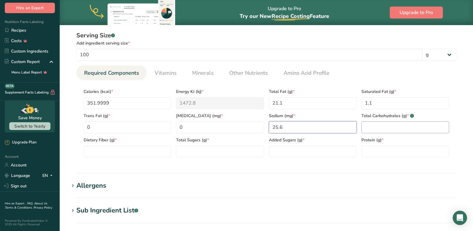
type input "25.6"
click at [372, 129] on Carbohydrates "number" at bounding box center [406, 127] width 88 height 12
type Carbohydrates "24.5"
click at [132, 151] on Fiber "number" at bounding box center [128, 151] width 88 height 12
type Fiber "20.6"
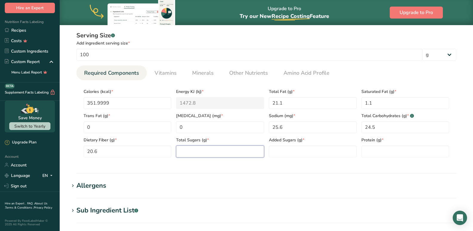
click at [178, 155] on Sugars "number" at bounding box center [220, 151] width 88 height 12
type Sugars "2.8"
click at [292, 155] on Sugars "number" at bounding box center [313, 151] width 88 height 12
type Sugars "0"
click at [386, 151] on input "number" at bounding box center [406, 151] width 88 height 12
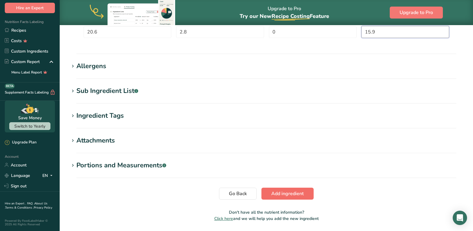
type input "15.9"
click at [296, 193] on span "Add ingredient" at bounding box center [287, 193] width 33 height 7
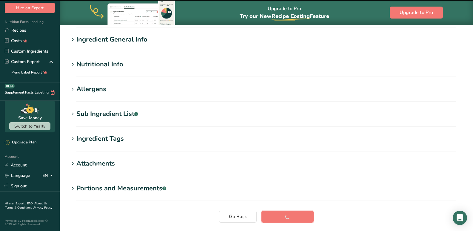
scroll to position [0, 0]
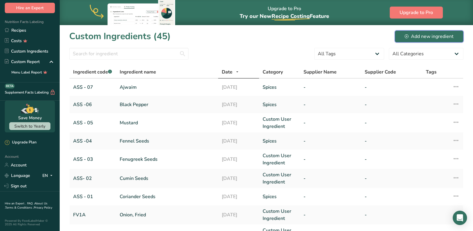
click at [430, 38] on div "Add new ingredient" at bounding box center [429, 36] width 49 height 7
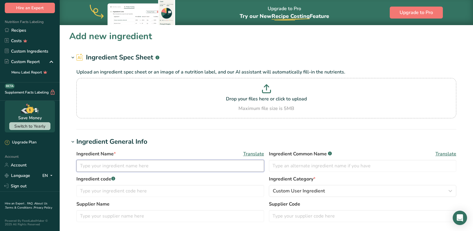
click at [121, 163] on input "text" at bounding box center [170, 166] width 188 height 12
paste input "Tukmeria"
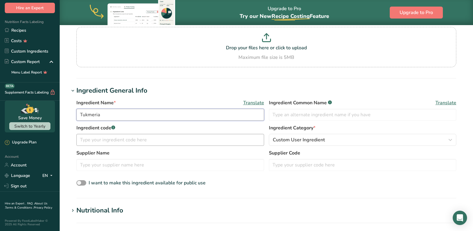
scroll to position [60, 0]
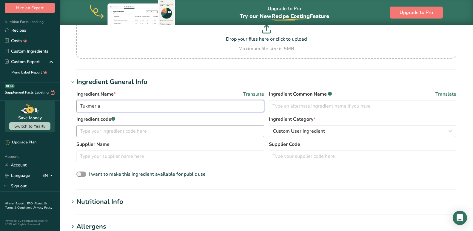
type input "Tukmeria"
click at [118, 134] on input "text" at bounding box center [170, 131] width 188 height 12
type input "ASS - 08"
click at [303, 132] on span "Custom User Ingredient" at bounding box center [299, 131] width 52 height 7
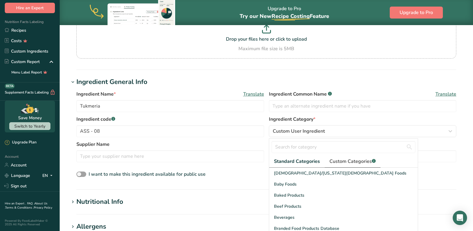
click at [348, 166] on link "Custom Categories .a-a{fill:#347362;}.b-a{fill:#fff;}" at bounding box center [353, 161] width 56 height 12
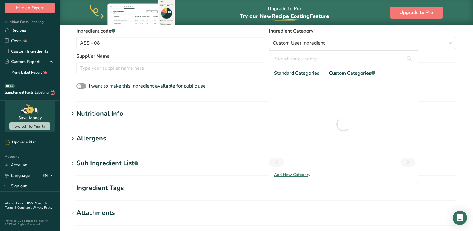
scroll to position [149, 0]
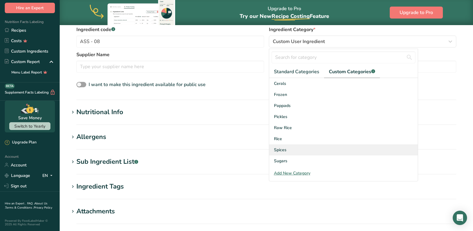
click at [287, 152] on div "Spices" at bounding box center [343, 149] width 149 height 11
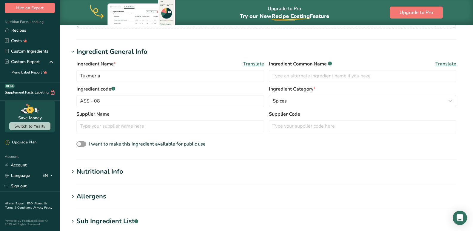
scroll to position [90, 0]
click at [96, 173] on div "Nutritional Info" at bounding box center [99, 172] width 47 height 10
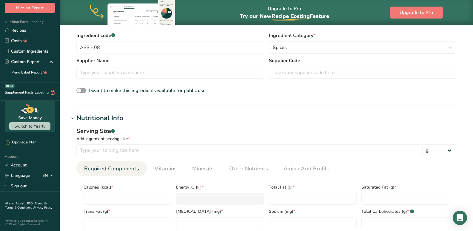
scroll to position [149, 0]
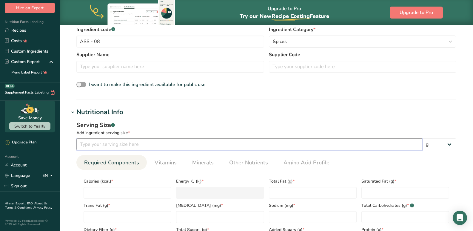
click at [122, 149] on input "number" at bounding box center [249, 144] width 346 height 12
type input "100"
click at [114, 189] on input "number" at bounding box center [128, 193] width 88 height 12
type input "0"
type KJ "0"
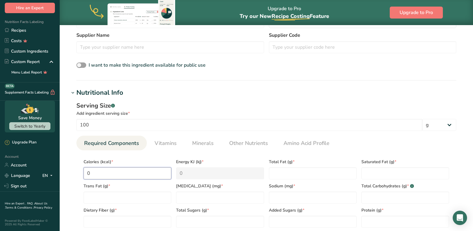
scroll to position [179, 0]
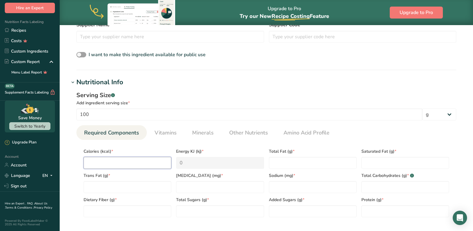
type input "4"
type KJ "16.7"
type input "43"
type KJ "179.9"
type input "439"
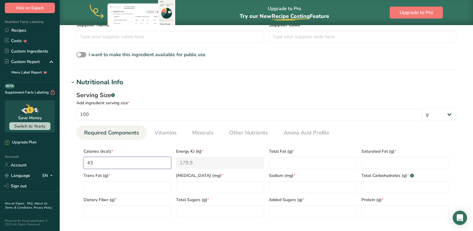
type KJ "1836.8"
type input "439"
click at [295, 162] on Fat "number" at bounding box center [313, 163] width 88 height 12
type Fat "13.8"
click at [384, 168] on Fat "number" at bounding box center [406, 163] width 88 height 12
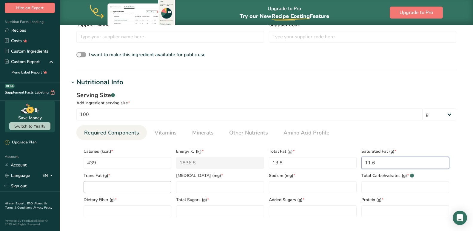
type Fat "11.6"
click at [127, 188] on Fat "number" at bounding box center [128, 187] width 88 height 12
click at [185, 189] on input "number" at bounding box center [220, 187] width 88 height 12
drag, startPoint x: 125, startPoint y: 191, endPoint x: 75, endPoint y: 189, distance: 49.9
click at [75, 189] on div "Serving Size .a-a{fill:#347362;}.b-a{fill:#fff;} Add ingredient serving size * …" at bounding box center [266, 156] width 394 height 138
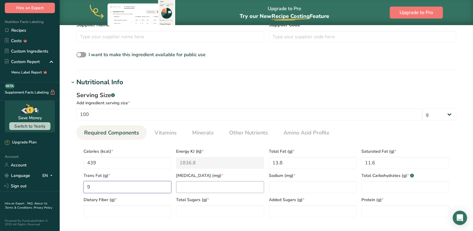
type Fat "9"
click at [194, 190] on input "number" at bounding box center [220, 187] width 88 height 12
type input "0"
click at [276, 184] on input "number" at bounding box center [313, 187] width 88 height 12
type input "2"
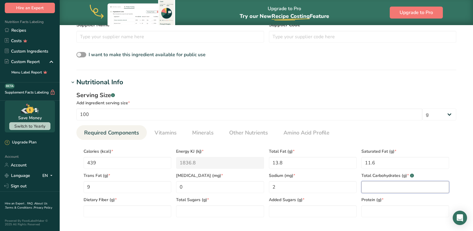
click at [390, 185] on Carbohydrates "number" at bounding box center [406, 187] width 88 height 12
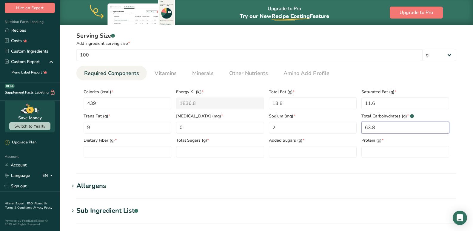
scroll to position [239, 0]
type Carbohydrates "63.8"
click at [110, 153] on Fiber "number" at bounding box center [128, 151] width 88 height 12
type Fiber "22.8"
click at [221, 145] on div "Total Sugars (g) *" at bounding box center [220, 145] width 93 height 24
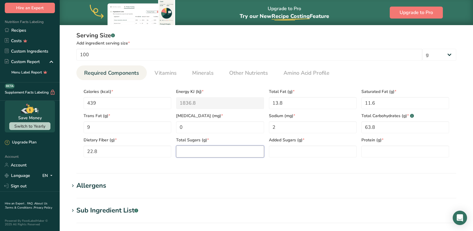
click at [215, 156] on Sugars "number" at bounding box center [220, 151] width 88 height 12
type Sugars "11.6"
click at [291, 150] on Sugars "number" at bounding box center [313, 151] width 88 height 12
type Sugars "0"
click at [372, 151] on input "number" at bounding box center [406, 151] width 88 height 12
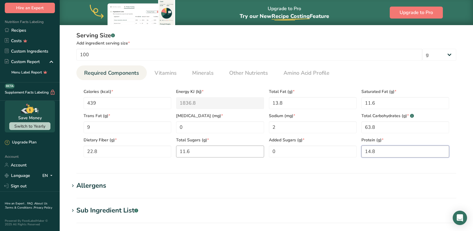
scroll to position [378, 0]
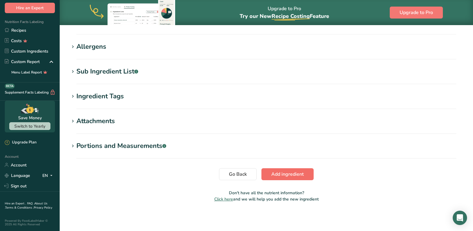
type input "14.8"
click at [279, 172] on span "Add ingredient" at bounding box center [287, 174] width 33 height 7
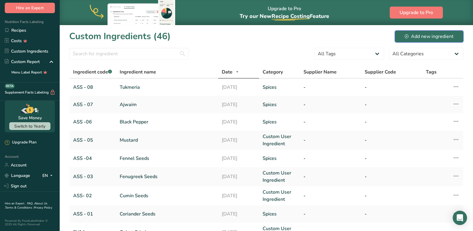
click at [429, 37] on div "Add new ingredient" at bounding box center [429, 36] width 49 height 7
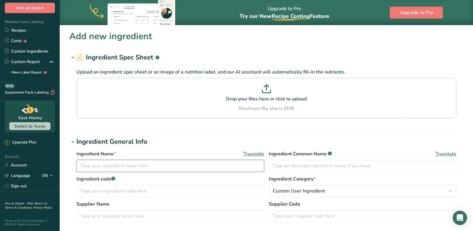
click at [117, 163] on input "text" at bounding box center [170, 166] width 188 height 12
paste input "Star Aniseed"
type input "Star Aniseed"
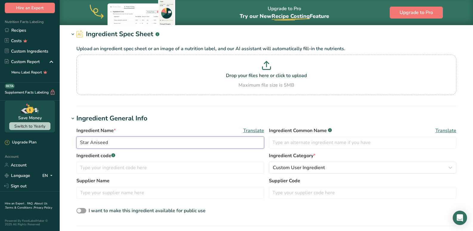
scroll to position [60, 0]
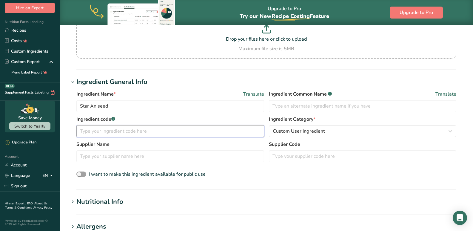
click at [103, 132] on input "text" at bounding box center [170, 131] width 188 height 12
paste input "Ass-09"
type input "Ass-09"
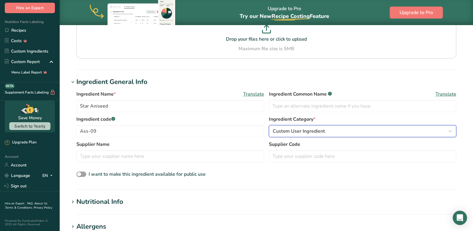
click at [286, 132] on span "Custom User Ingredient" at bounding box center [299, 131] width 52 height 7
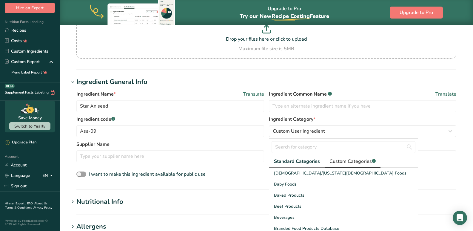
click at [339, 162] on span "Custom Categories .a-a{fill:#347362;}.b-a{fill:#fff;}" at bounding box center [353, 161] width 46 height 7
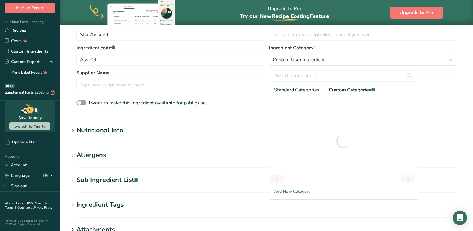
scroll to position [149, 0]
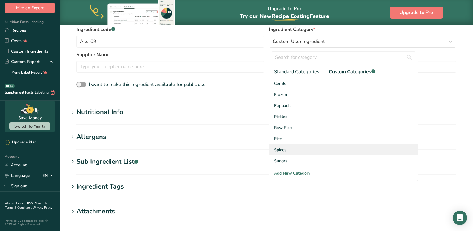
click at [288, 151] on div "Spices" at bounding box center [343, 149] width 149 height 11
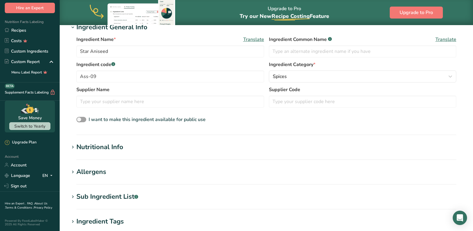
scroll to position [119, 0]
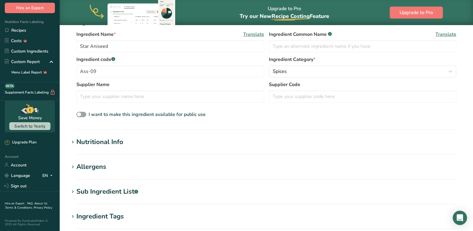
click at [96, 142] on div "Nutritional Info" at bounding box center [99, 142] width 47 height 10
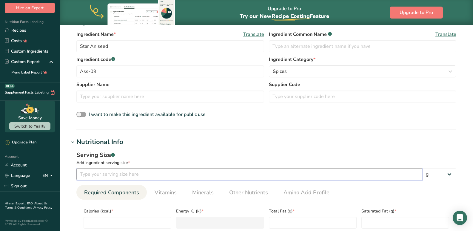
click at [109, 176] on input "number" at bounding box center [249, 174] width 346 height 12
click at [105, 172] on input "number" at bounding box center [249, 174] width 346 height 12
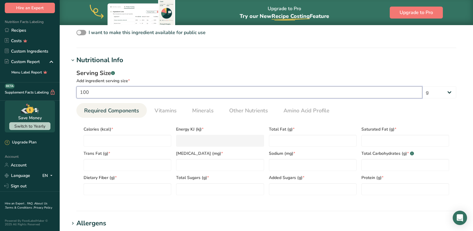
scroll to position [209, 0]
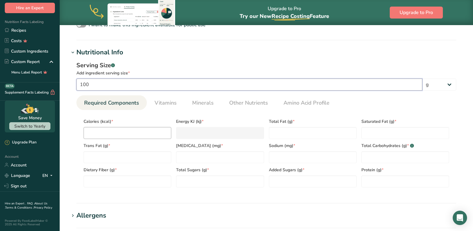
type input "100"
click at [123, 135] on input "number" at bounding box center [128, 133] width 88 height 12
type input "4"
type KJ "16.7"
type input "41"
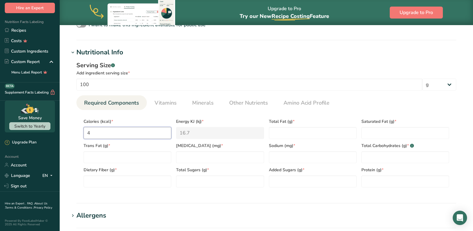
type KJ "171.5"
type input "414"
type KJ "1732.2"
type input "414"
click at [292, 134] on Fat "number" at bounding box center [313, 133] width 88 height 12
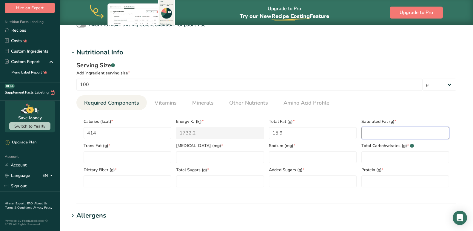
click at [380, 134] on Fat "number" at bounding box center [406, 133] width 88 height 12
click at [128, 158] on Fat "number" at bounding box center [128, 157] width 88 height 12
click at [198, 151] on div "Cholesterol (mg) *" at bounding box center [220, 151] width 93 height 24
click at [198, 157] on input "number" at bounding box center [220, 157] width 88 height 12
click at [311, 160] on input "number" at bounding box center [313, 157] width 88 height 12
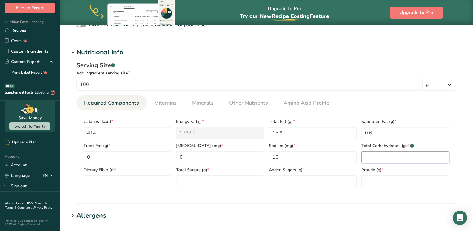
click at [369, 159] on Carbohydrates "number" at bounding box center [406, 157] width 88 height 12
click at [100, 185] on Fiber "number" at bounding box center [128, 181] width 88 height 12
click at [197, 183] on Sugars "number" at bounding box center [220, 181] width 88 height 12
click at [280, 178] on Sugars "number" at bounding box center [313, 181] width 88 height 12
click at [365, 179] on input "number" at bounding box center [406, 181] width 88 height 12
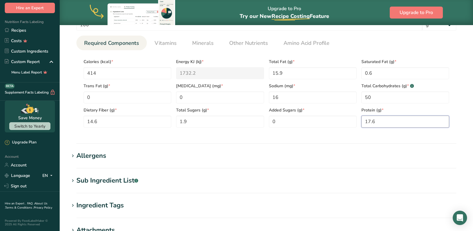
scroll to position [328, 0]
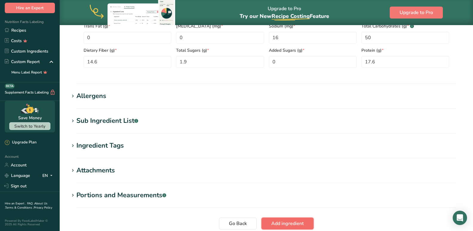
click at [273, 219] on button "Add ingredient" at bounding box center [288, 223] width 52 height 12
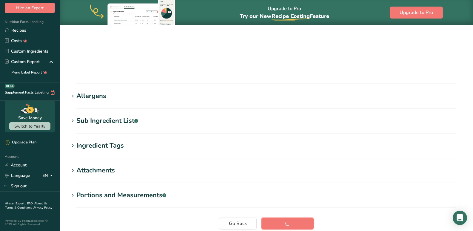
scroll to position [85, 0]
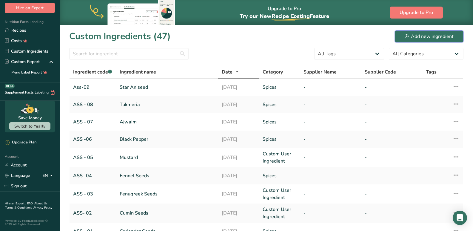
click at [429, 34] on div "Add new ingredient" at bounding box center [429, 36] width 49 height 7
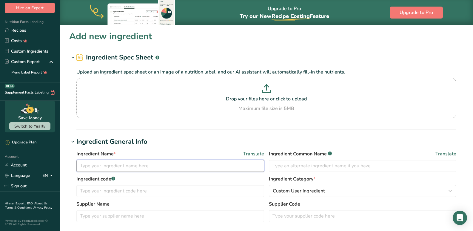
click at [102, 166] on input "text" at bounding box center [170, 166] width 188 height 12
paste input "Bay Leaf"
click at [91, 186] on input "text" at bounding box center [170, 191] width 188 height 12
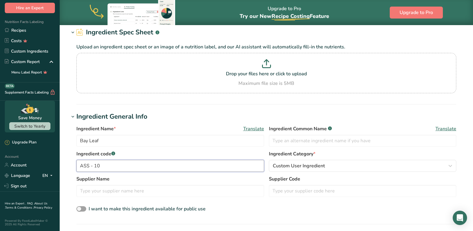
scroll to position [60, 0]
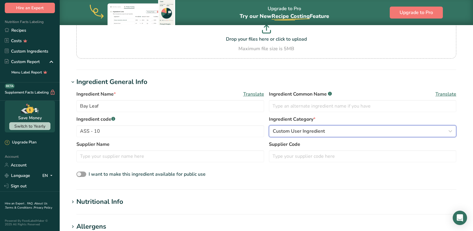
click at [299, 132] on span "Custom User Ingredient" at bounding box center [299, 131] width 52 height 7
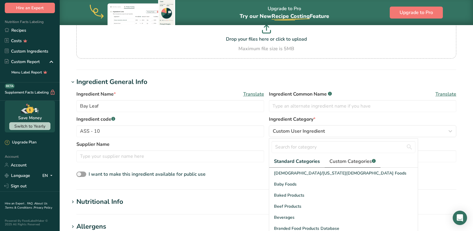
click at [357, 159] on span "Custom Categories .a-a{fill:#347362;}.b-a{fill:#fff;}" at bounding box center [353, 161] width 46 height 7
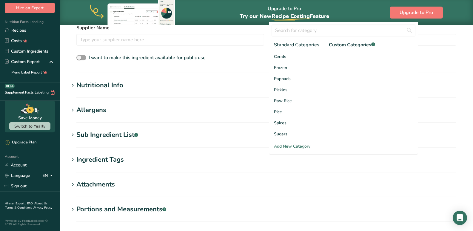
scroll to position [179, 0]
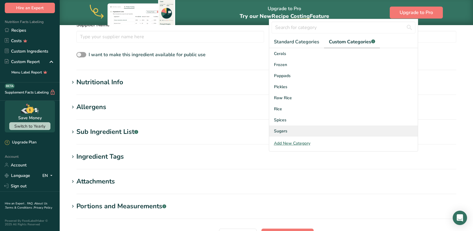
click at [286, 127] on div "Sugars" at bounding box center [343, 130] width 149 height 11
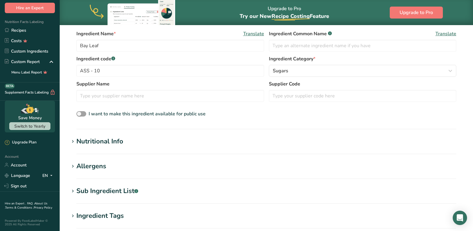
scroll to position [119, 0]
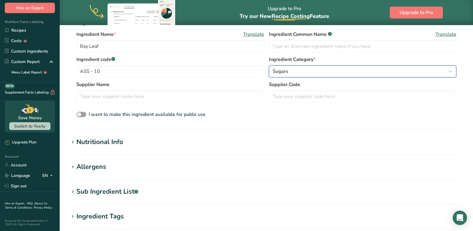
click at [302, 70] on div "Sugars" at bounding box center [361, 71] width 176 height 7
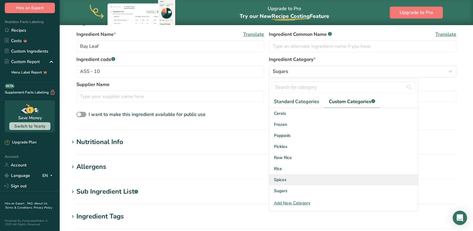
click at [303, 179] on div "Spices" at bounding box center [343, 179] width 149 height 11
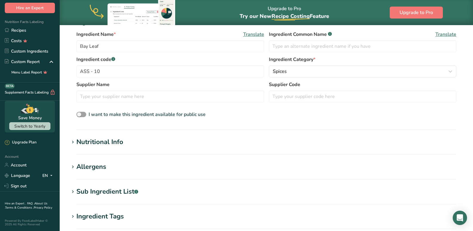
click at [116, 146] on div "Nutritional Info" at bounding box center [99, 142] width 47 height 10
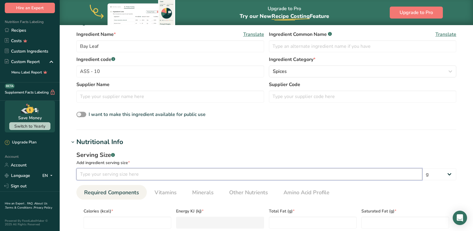
click at [107, 176] on input "number" at bounding box center [249, 174] width 346 height 12
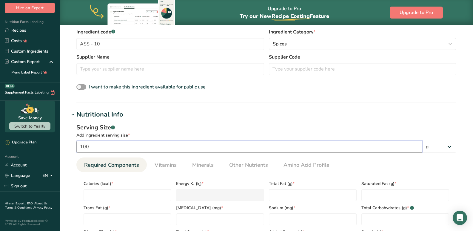
scroll to position [179, 0]
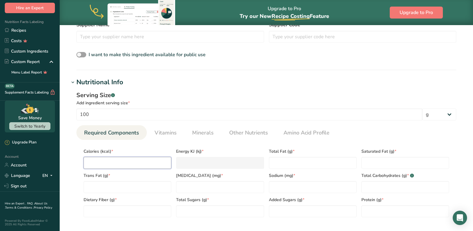
click at [125, 165] on input "number" at bounding box center [128, 163] width 88 height 12
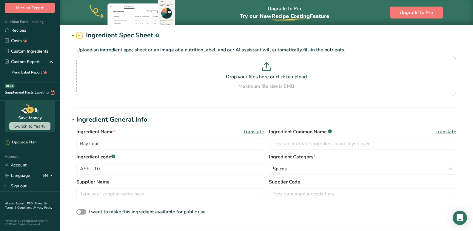
scroll to position [0, 0]
